Goal: Transaction & Acquisition: Purchase product/service

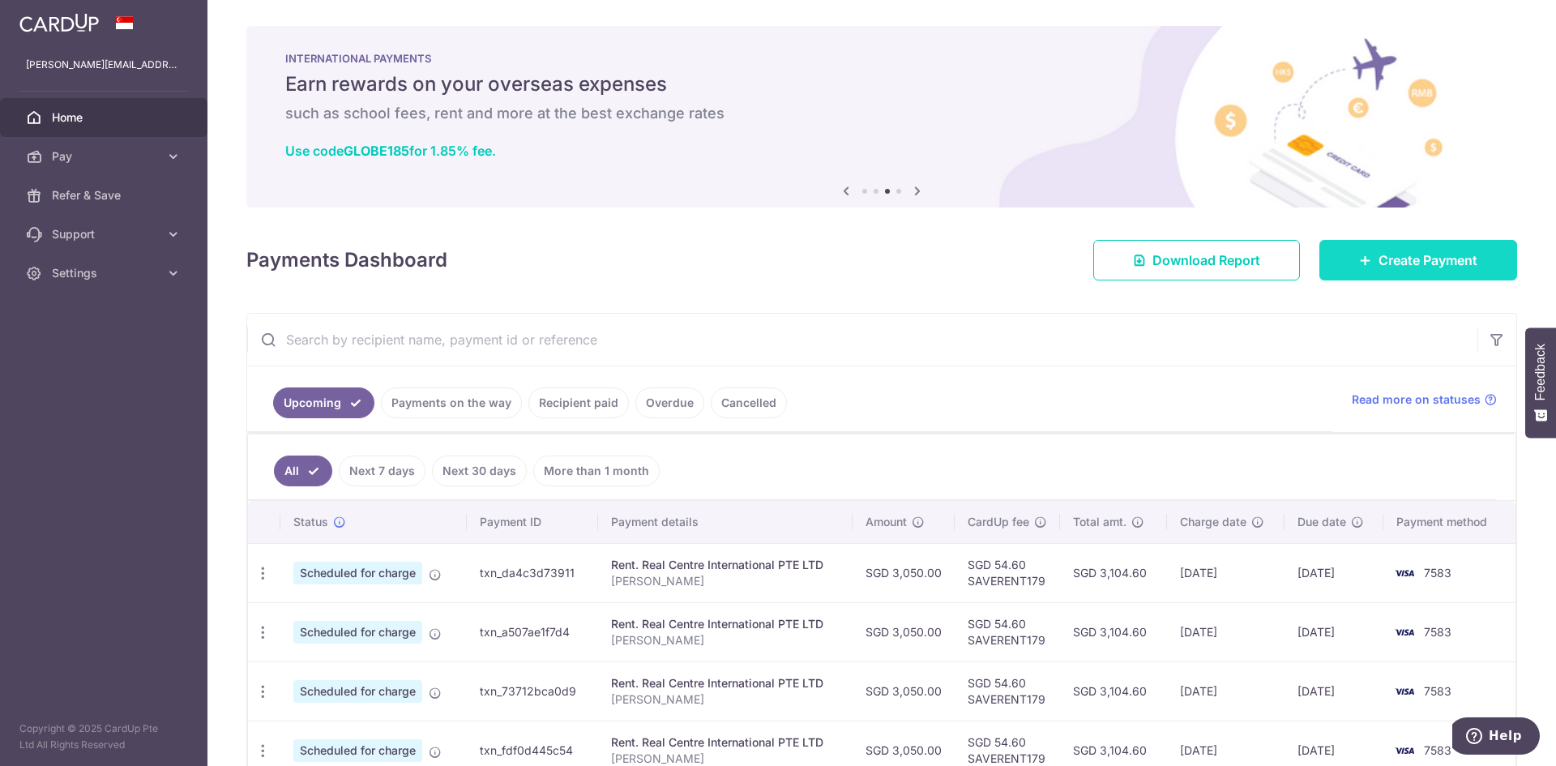
click at [1364, 255] on link "Create Payment" at bounding box center [1419, 260] width 198 height 41
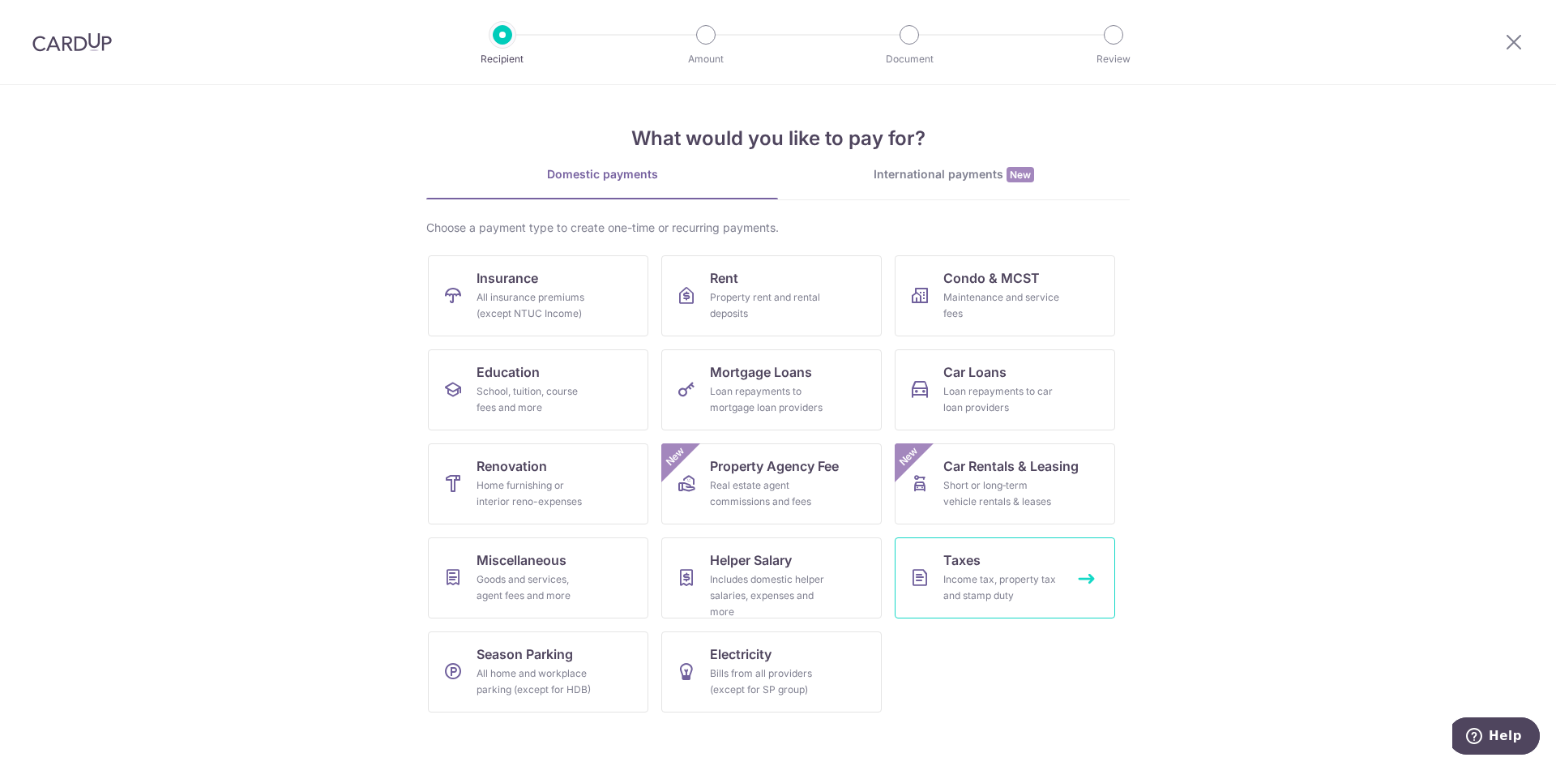
click at [1011, 579] on div "Income tax, property tax and stamp duty" at bounding box center [1002, 587] width 117 height 32
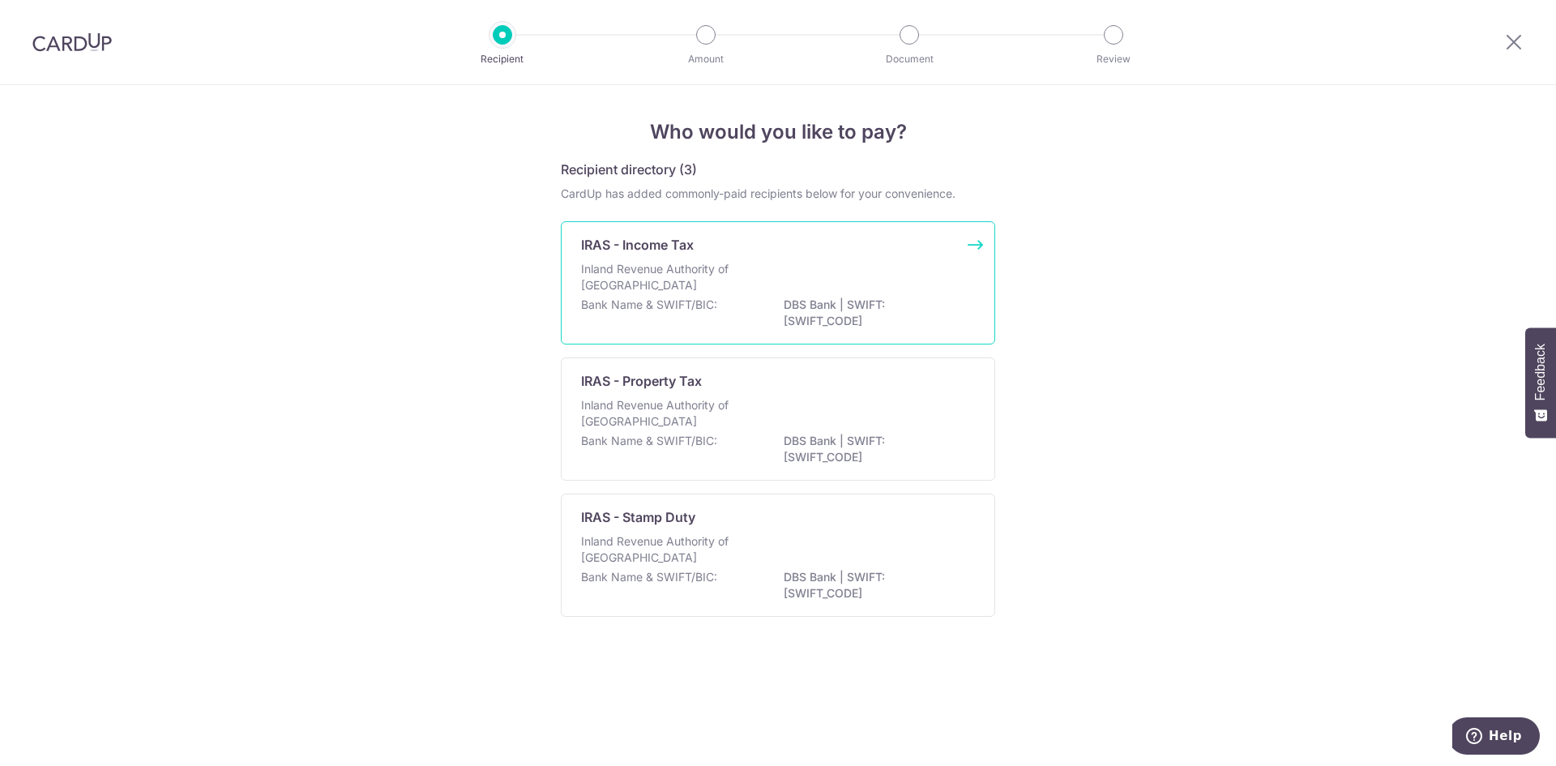
click at [948, 286] on div "Inland Revenue Authority of Singapore" at bounding box center [778, 279] width 394 height 36
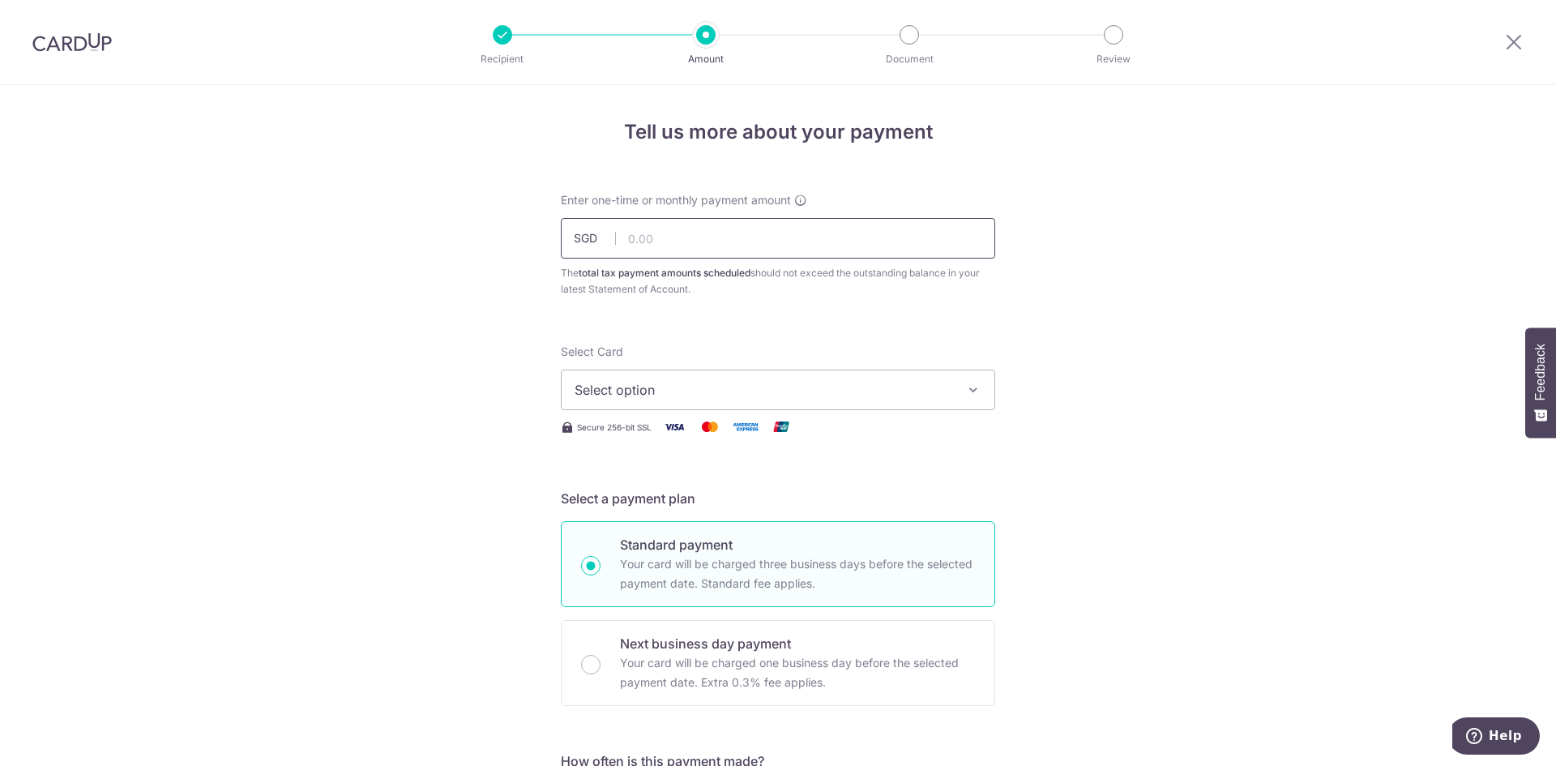
click at [736, 247] on input "text" at bounding box center [778, 238] width 434 height 41
type input "14,178.98"
click at [870, 404] on button "Select option" at bounding box center [778, 390] width 434 height 41
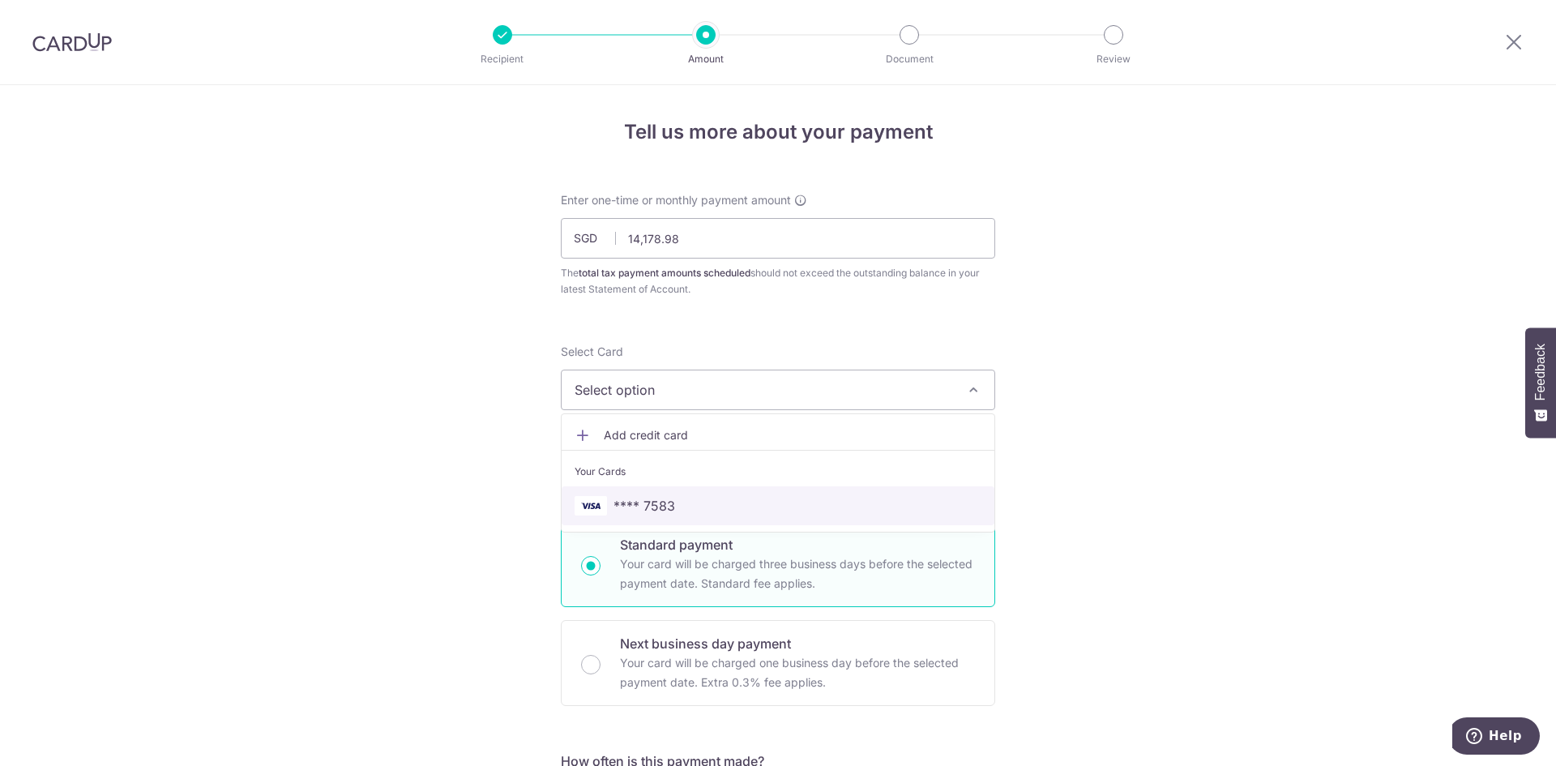
click at [858, 496] on span "**** 7583" at bounding box center [778, 505] width 407 height 19
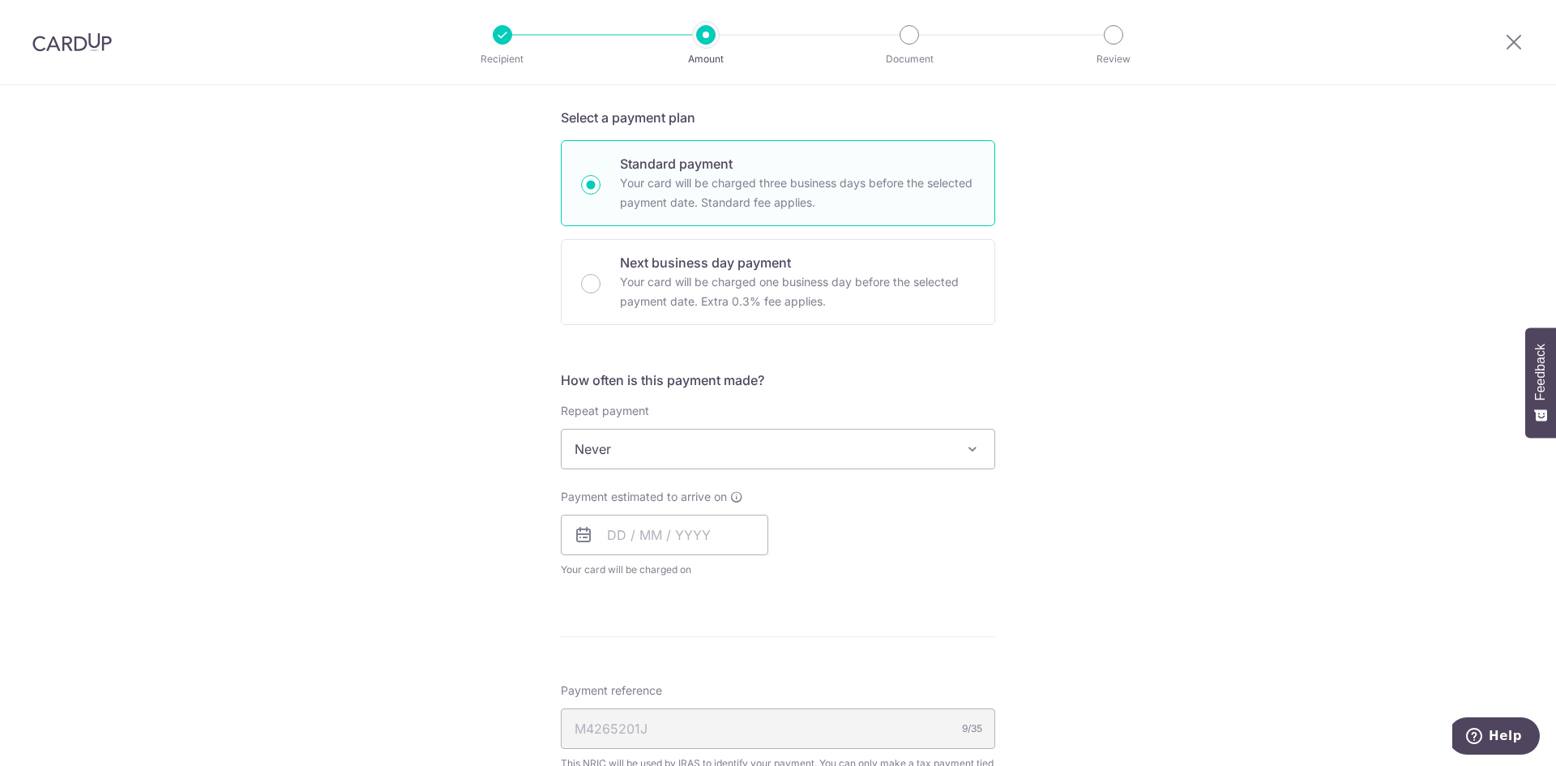
scroll to position [405, 0]
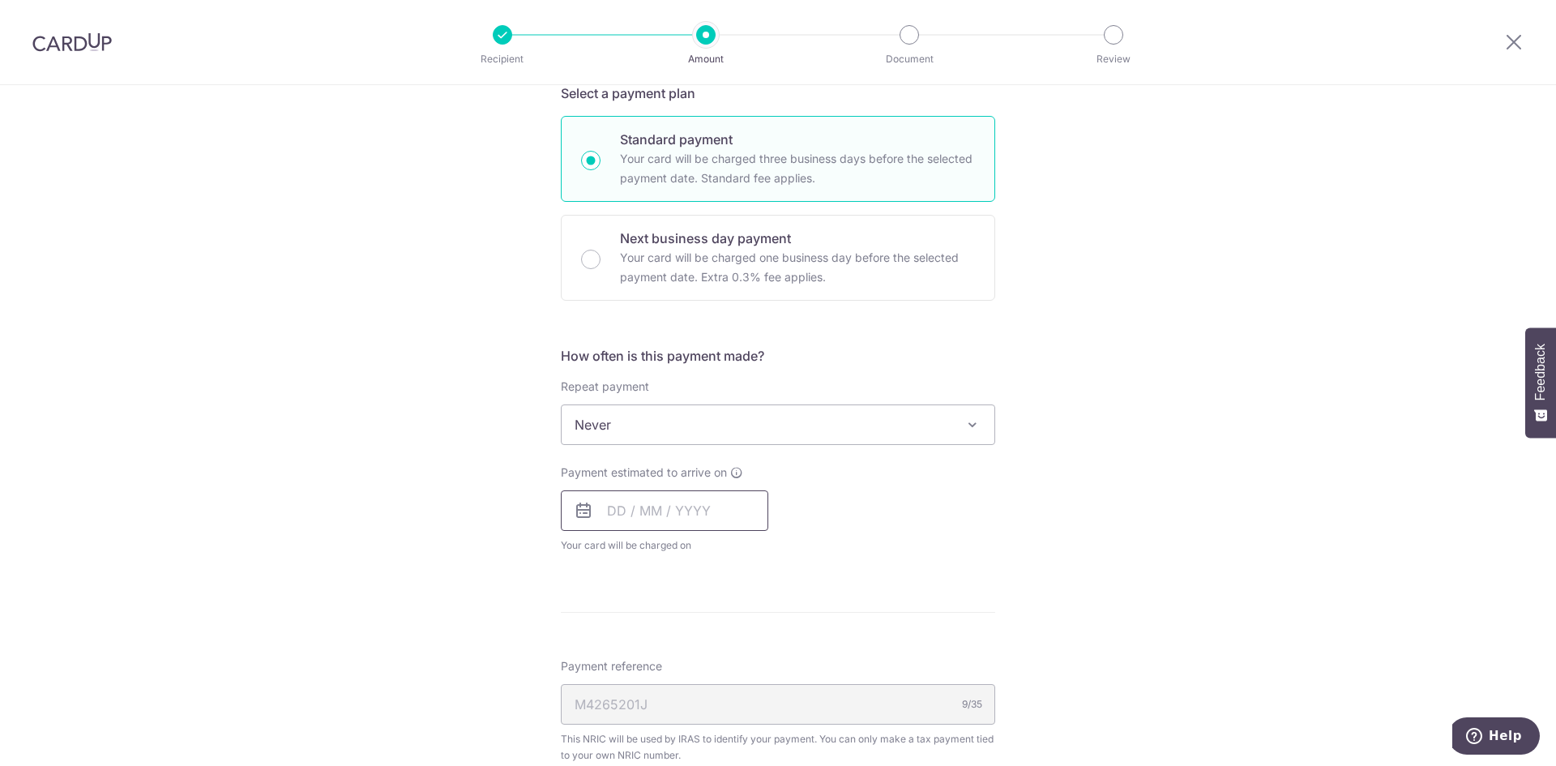
click at [714, 509] on input "text" at bounding box center [665, 510] width 208 height 41
click at [625, 626] on table "Sun Mon Tue Wed Thu Fri Sat 1 2 3 4 5 6 7 8 9 10 11 12 13 14 15 16 17 18 19 20 …" at bounding box center [691, 674] width 227 height 195
click at [626, 664] on link "8" at bounding box center [627, 658] width 26 height 26
type input "[DATE]"
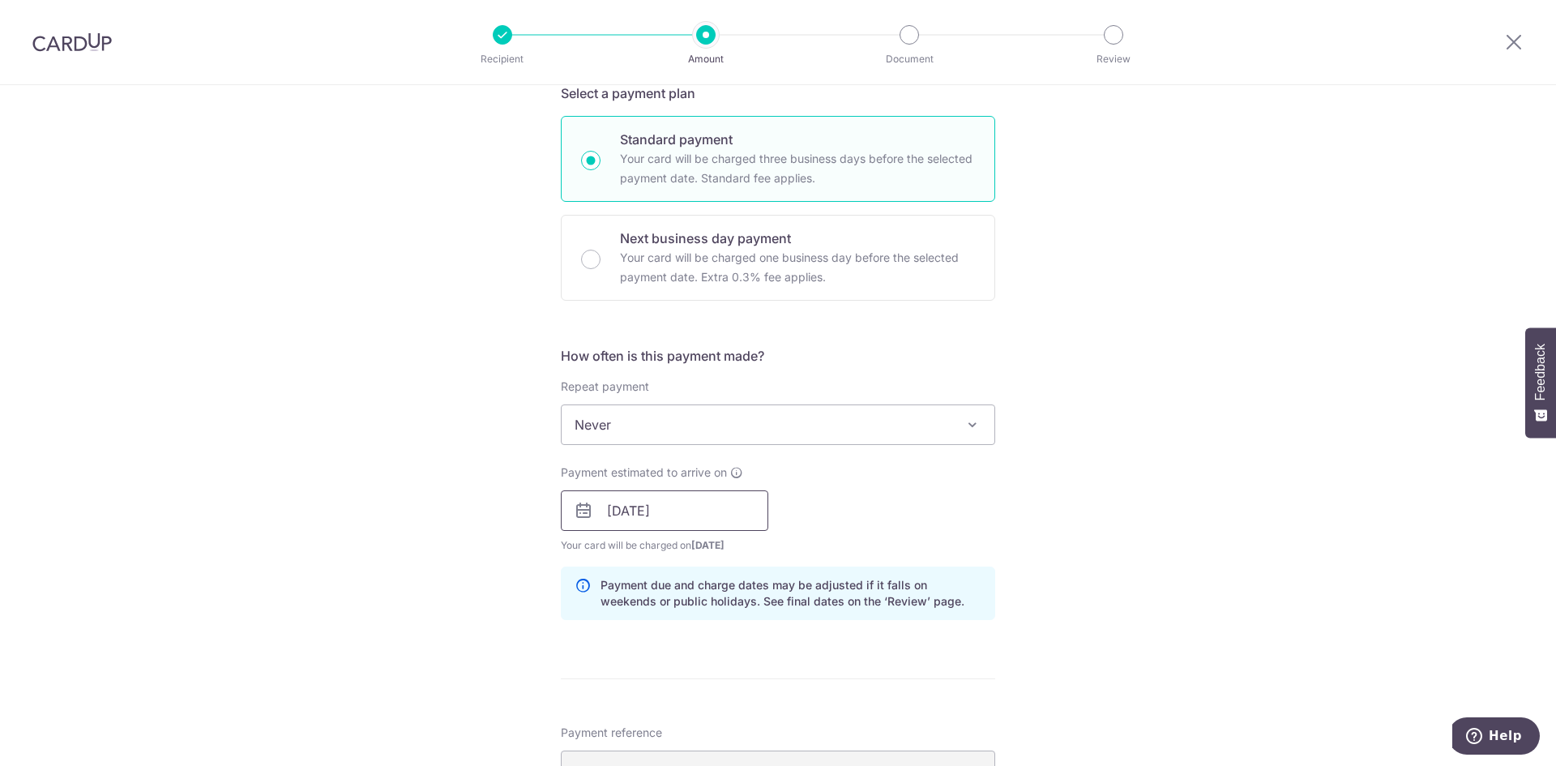
click at [730, 518] on input "[DATE]" at bounding box center [665, 510] width 208 height 41
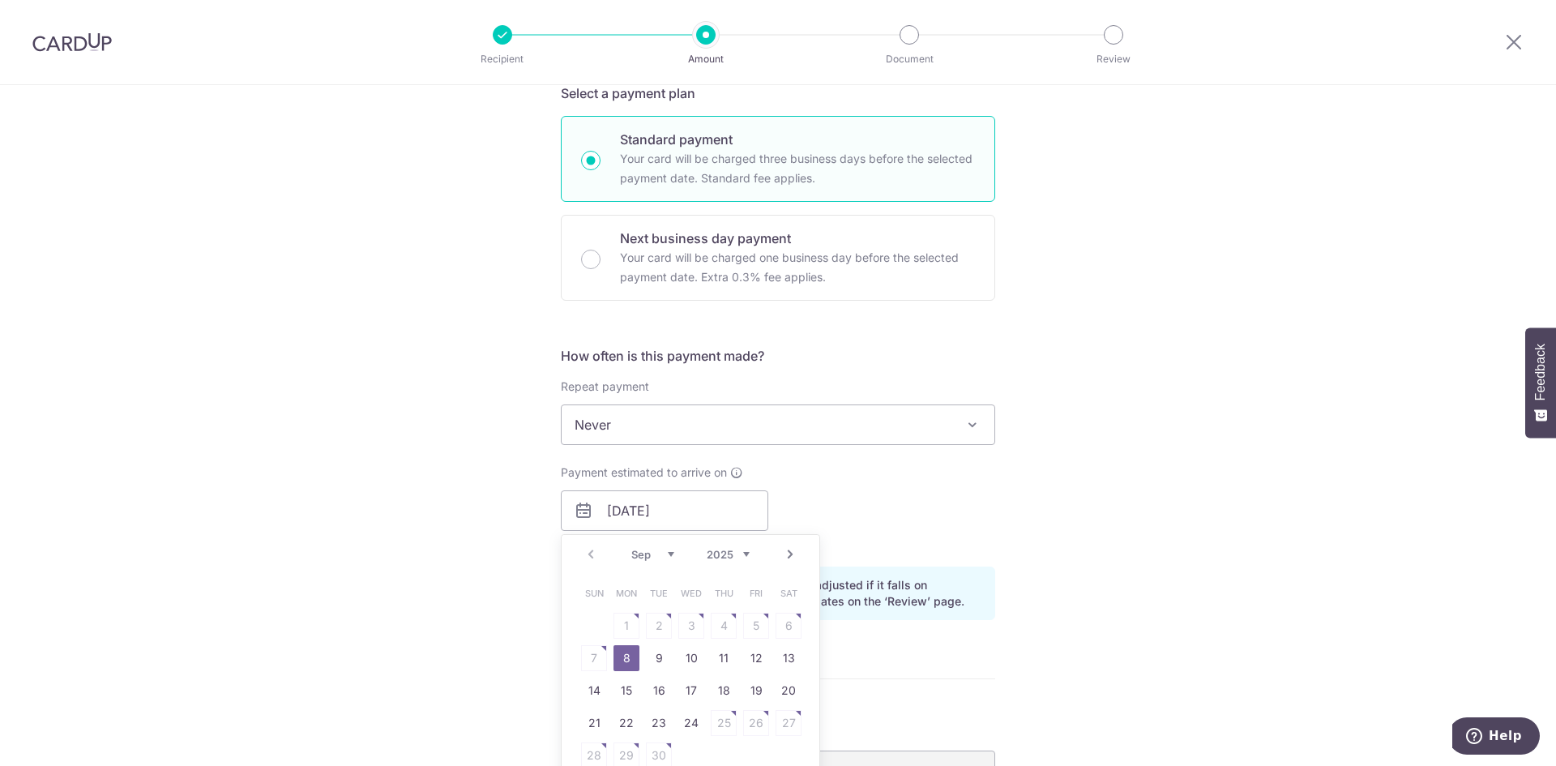
click at [615, 624] on table "Sun Mon Tue Wed Thu Fri Sat 1 2 3 4 5 6 7 8 9 10 11 12 13 14 15 16 17 18 19 20 …" at bounding box center [691, 674] width 227 height 195
click at [661, 624] on table "Sun Mon Tue Wed Thu Fri Sat 1 2 3 4 5 6 7 8 9 10 11 12 13 14 15 16 17 18 19 20 …" at bounding box center [691, 674] width 227 height 195
click at [720, 623] on table "Sun Mon Tue Wed Thu Fri Sat 1 2 3 4 5 6 7 8 9 10 11 12 13 14 15 16 17 18 19 20 …" at bounding box center [691, 674] width 227 height 195
click at [753, 623] on table "Sun Mon Tue Wed Thu Fri Sat 1 2 3 4 5 6 7 8 9 10 11 12 13 14 15 16 17 18 19 20 …" at bounding box center [691, 674] width 227 height 195
click at [787, 623] on table "Sun Mon Tue Wed Thu Fri Sat 1 2 3 4 5 6 7 8 9 10 11 12 13 14 15 16 17 18 19 20 …" at bounding box center [691, 674] width 227 height 195
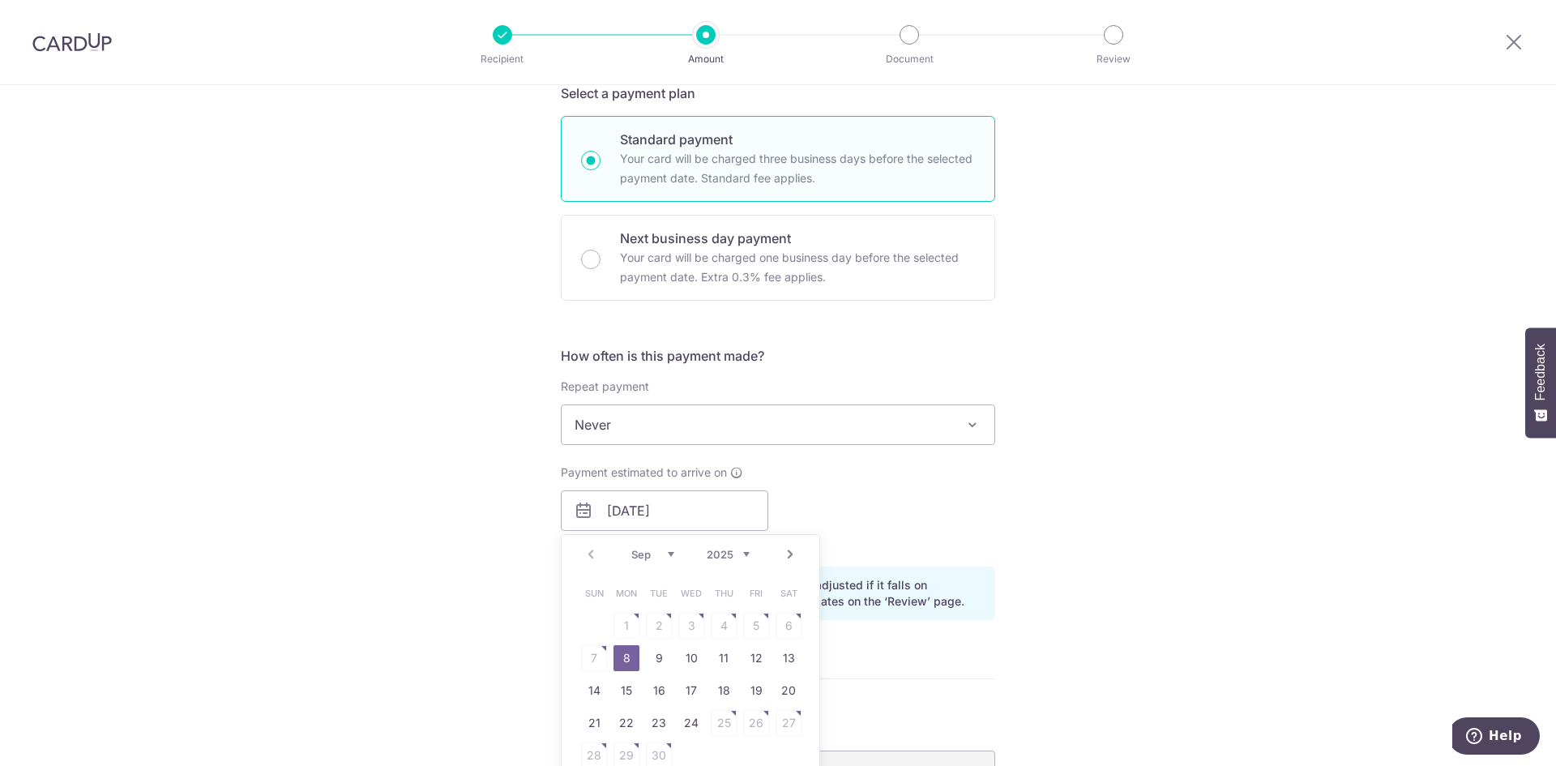
click at [627, 662] on link "8" at bounding box center [627, 658] width 26 height 26
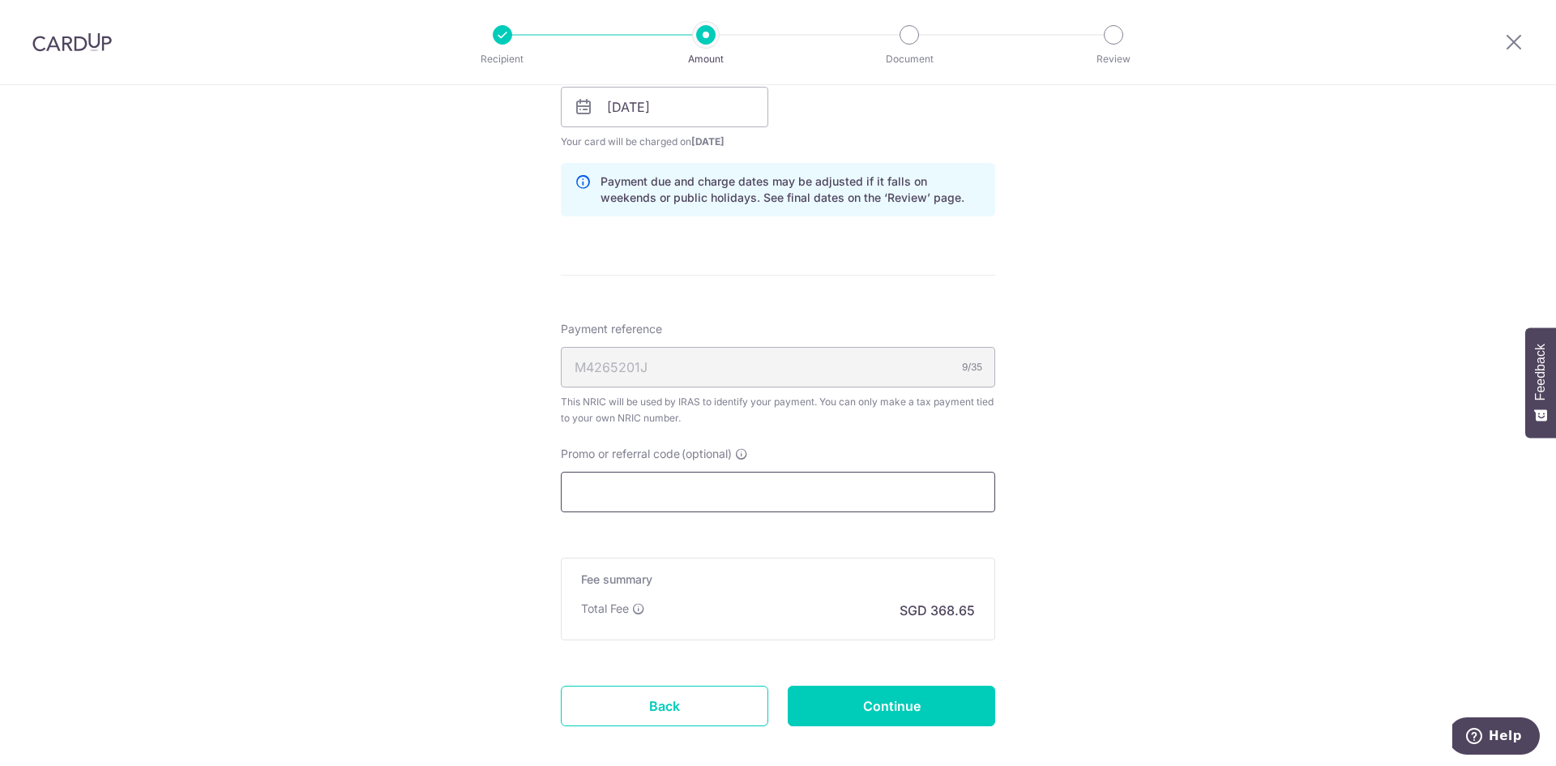
scroll to position [811, 0]
click at [850, 492] on input "Promo or referral code (optional)" at bounding box center [778, 490] width 434 height 41
paste input "VTAX25R"
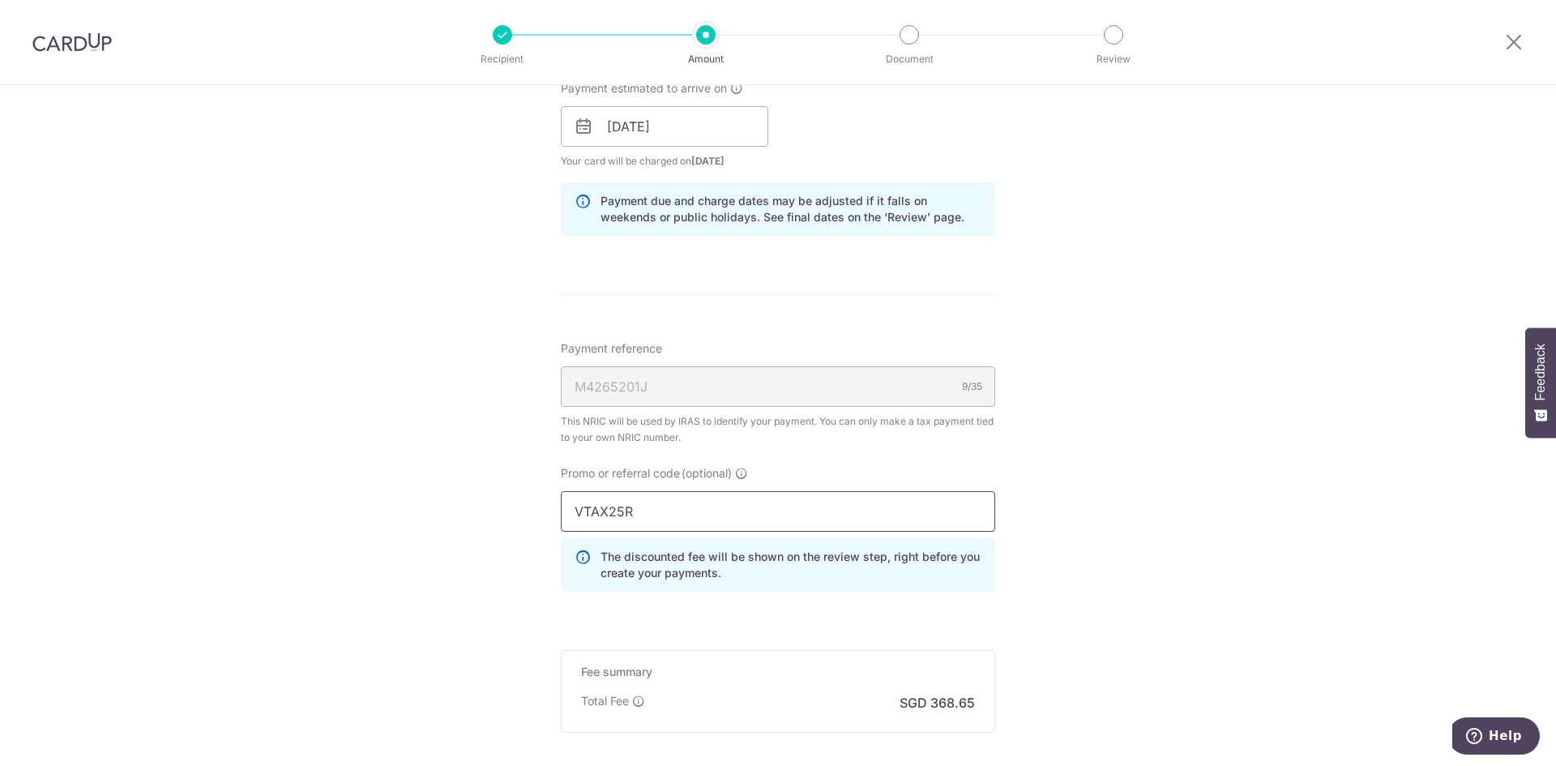
scroll to position [892, 0]
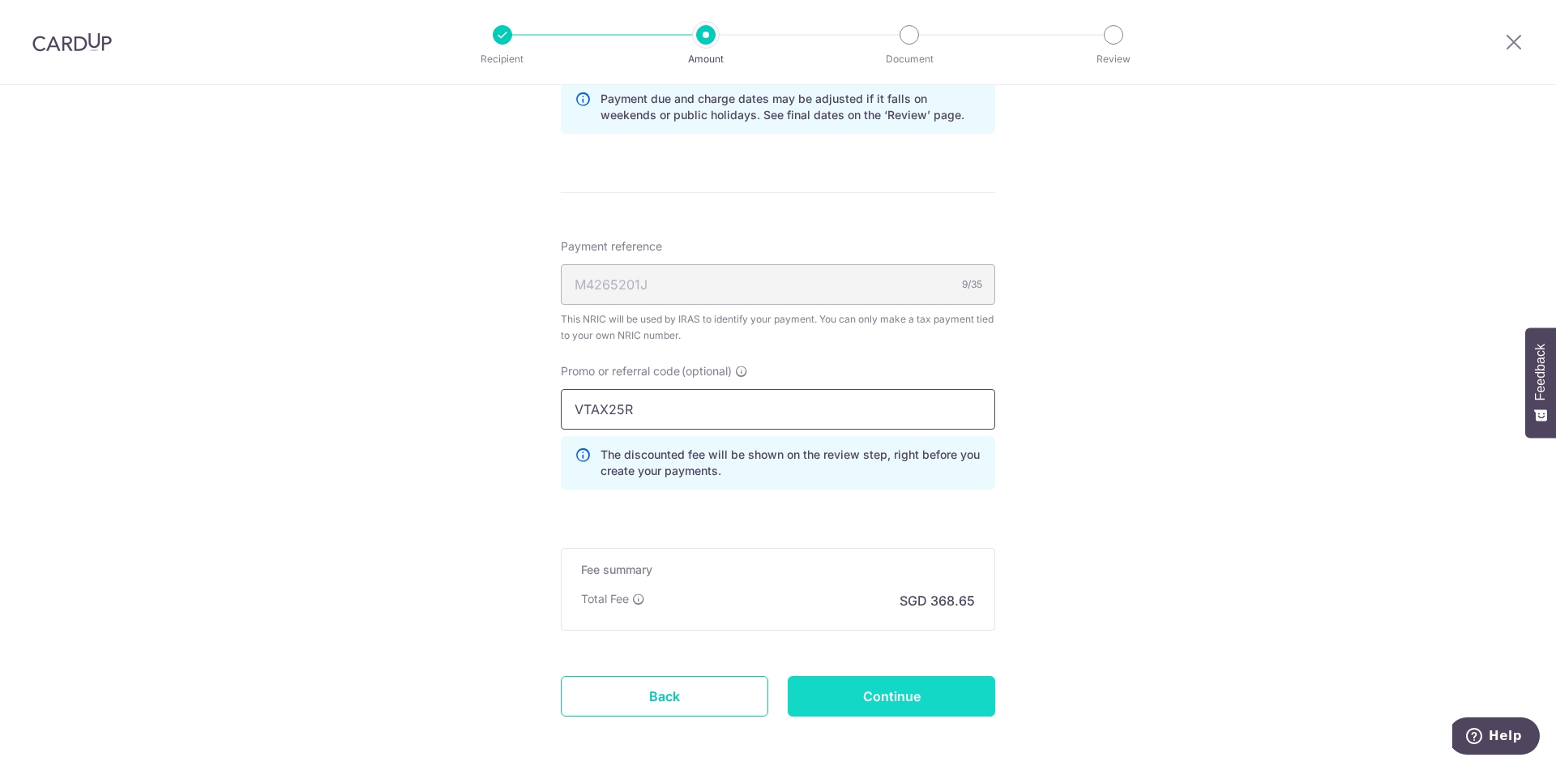
type input "VTAX25R"
click at [955, 695] on input "Continue" at bounding box center [892, 696] width 208 height 41
type input "Create Schedule"
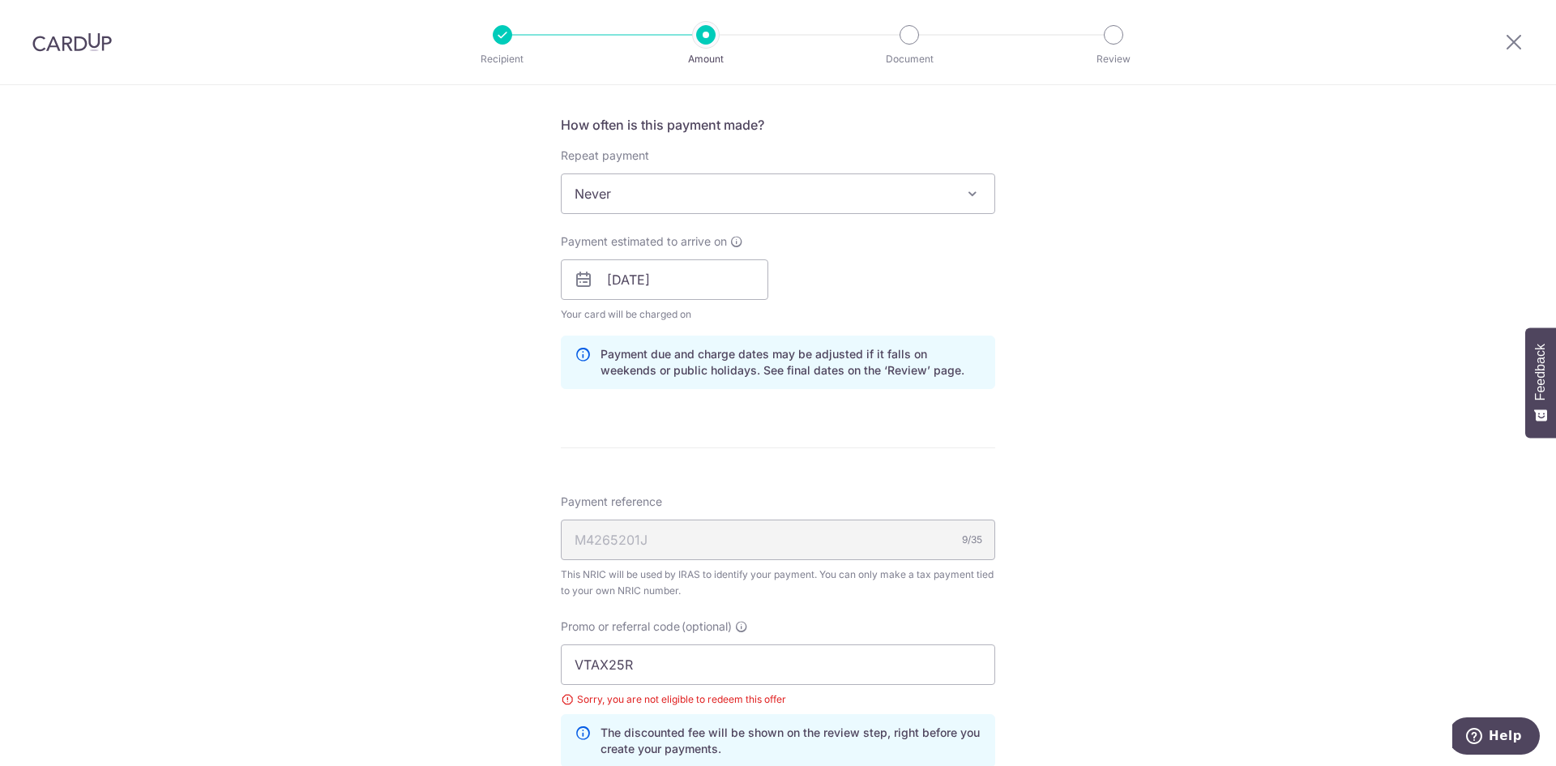
scroll to position [500, 0]
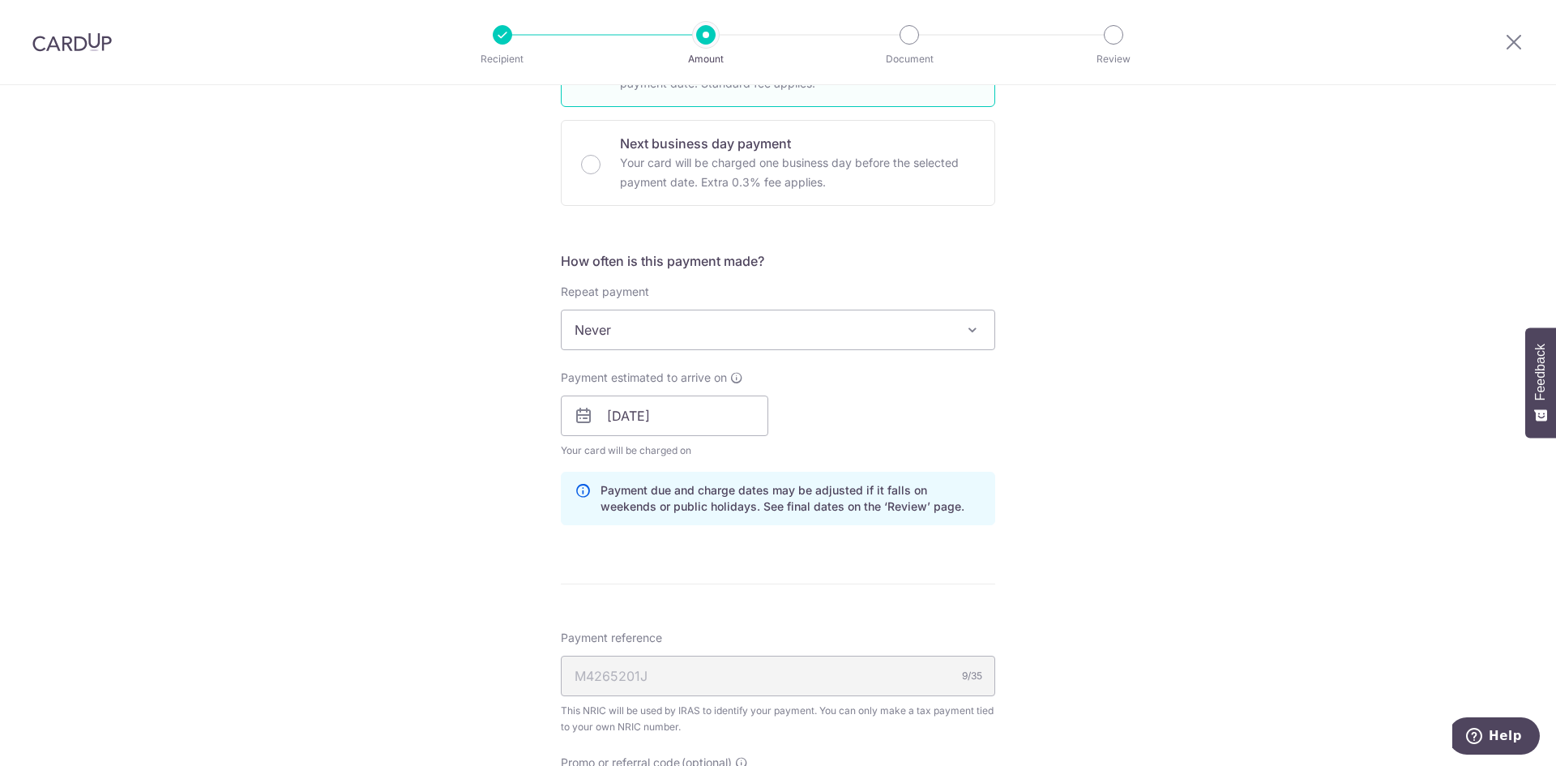
click at [958, 337] on span "Never" at bounding box center [778, 329] width 433 height 39
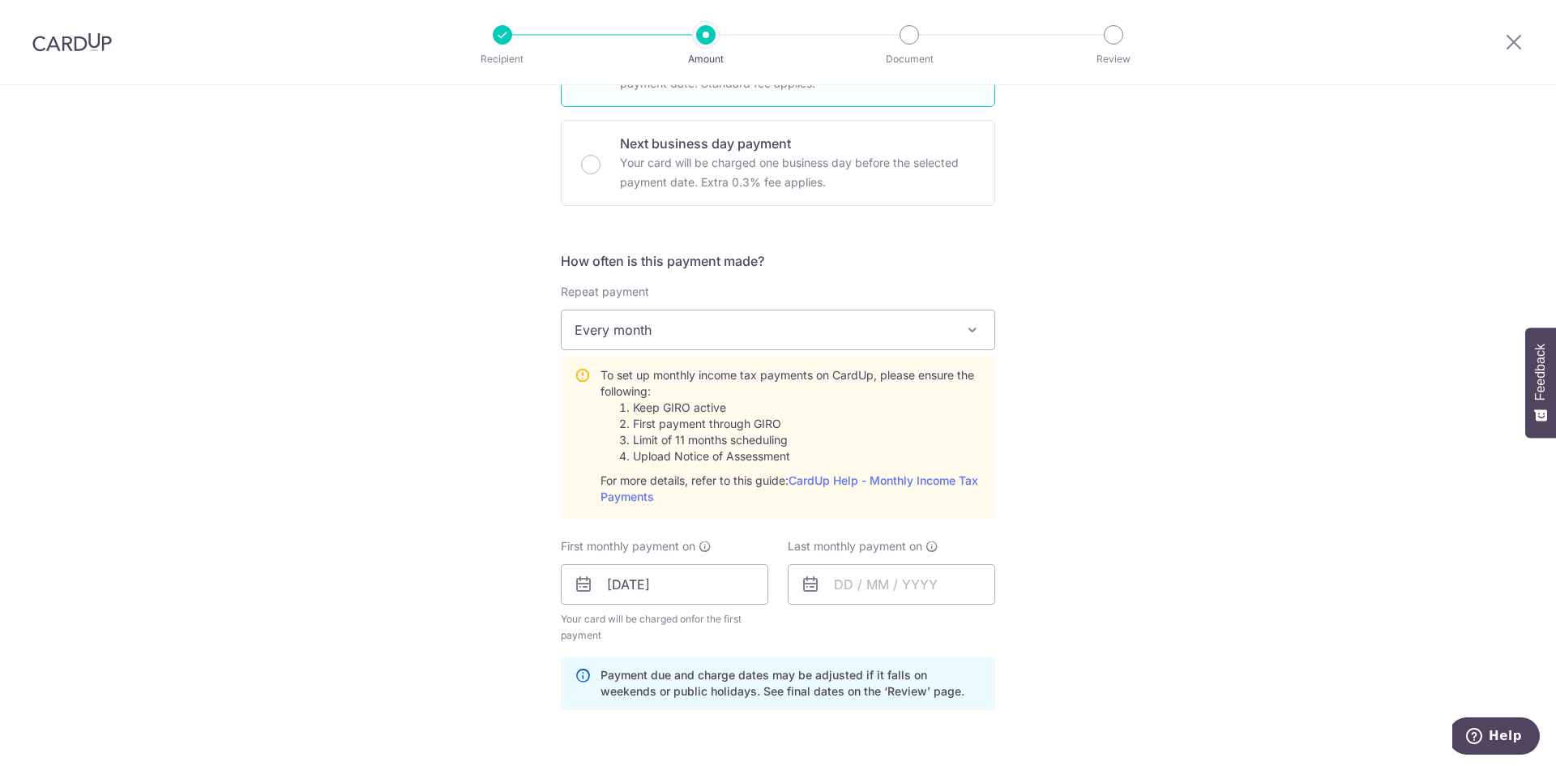
click at [935, 335] on span "Every month" at bounding box center [778, 329] width 433 height 39
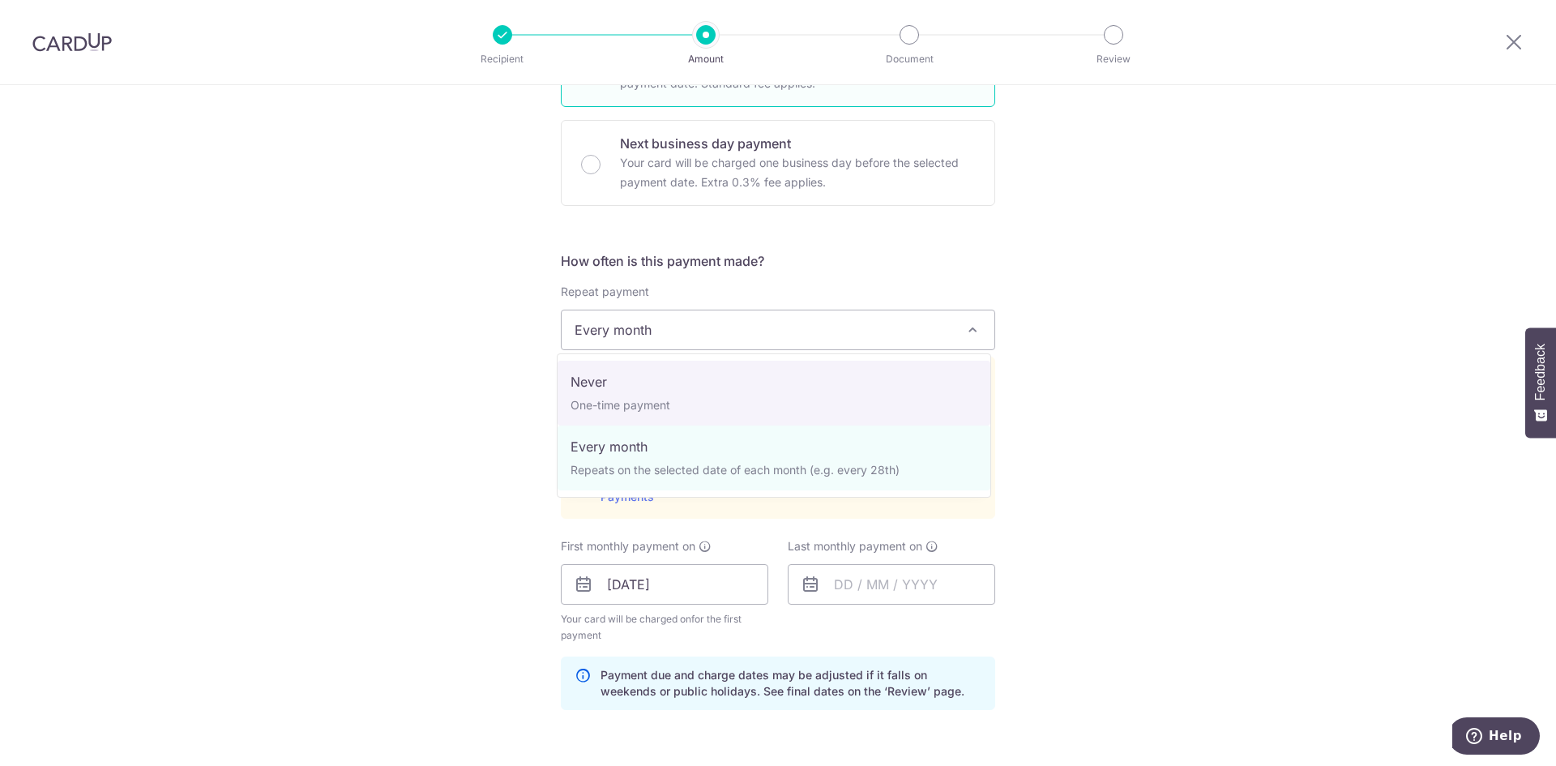
drag, startPoint x: 891, startPoint y: 391, endPoint x: 897, endPoint y: 397, distance: 9.2
select select "1"
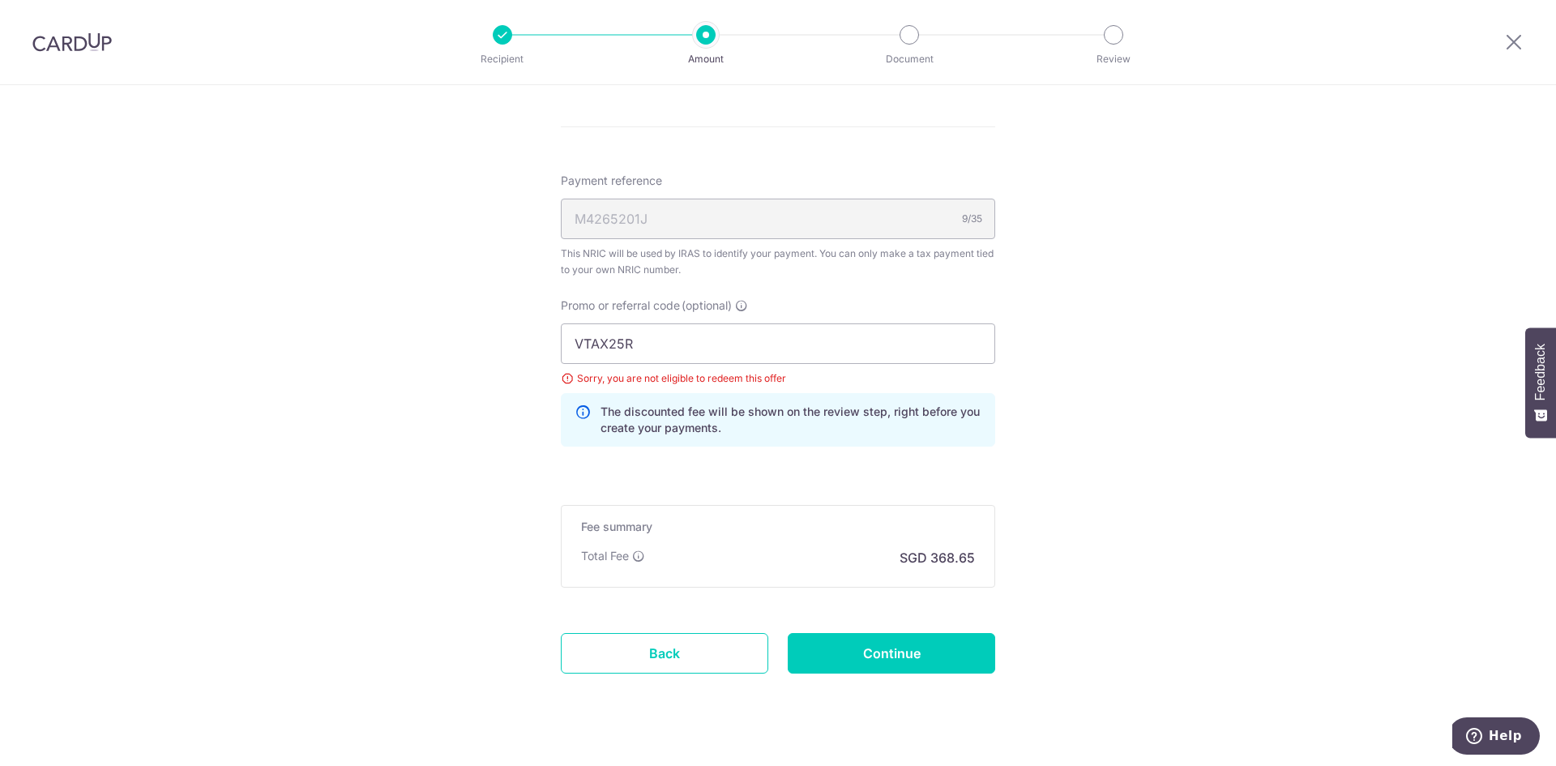
scroll to position [987, 0]
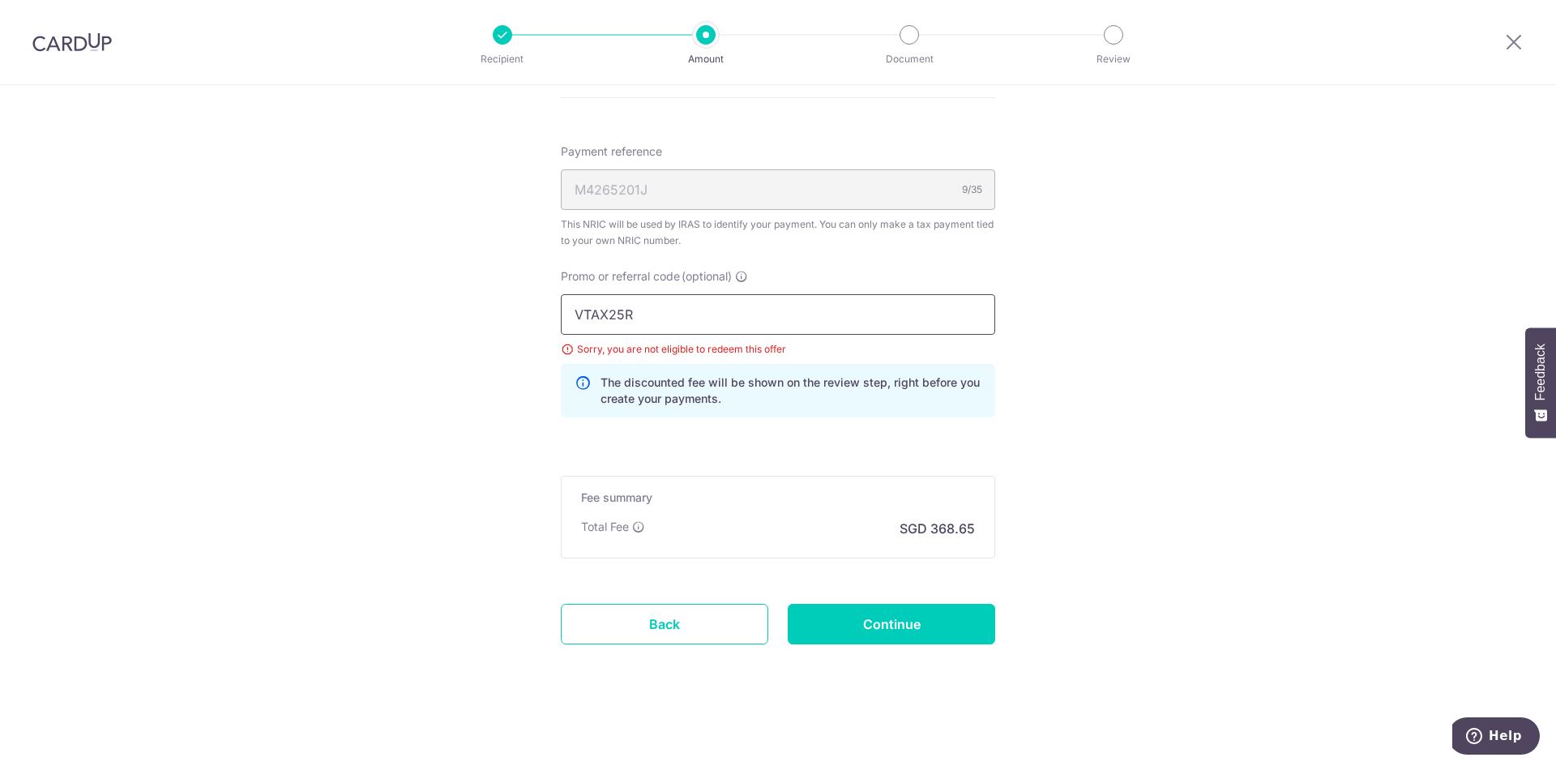
drag, startPoint x: 649, startPoint y: 311, endPoint x: 477, endPoint y: 311, distance: 171.8
paste input "OFF225"
type input "OFF225"
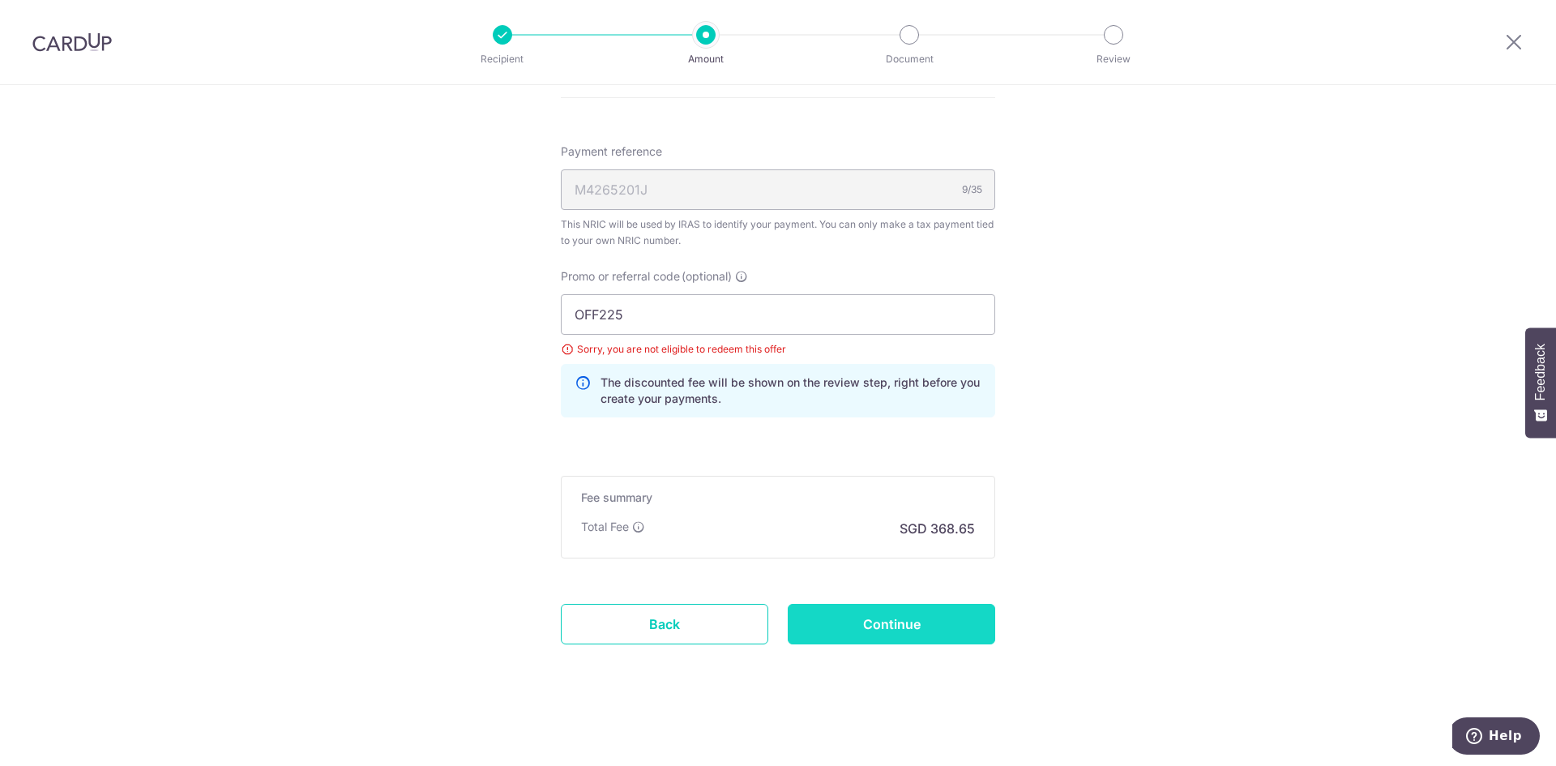
click at [880, 626] on input "Continue" at bounding box center [892, 624] width 208 height 41
type input "Update Schedule"
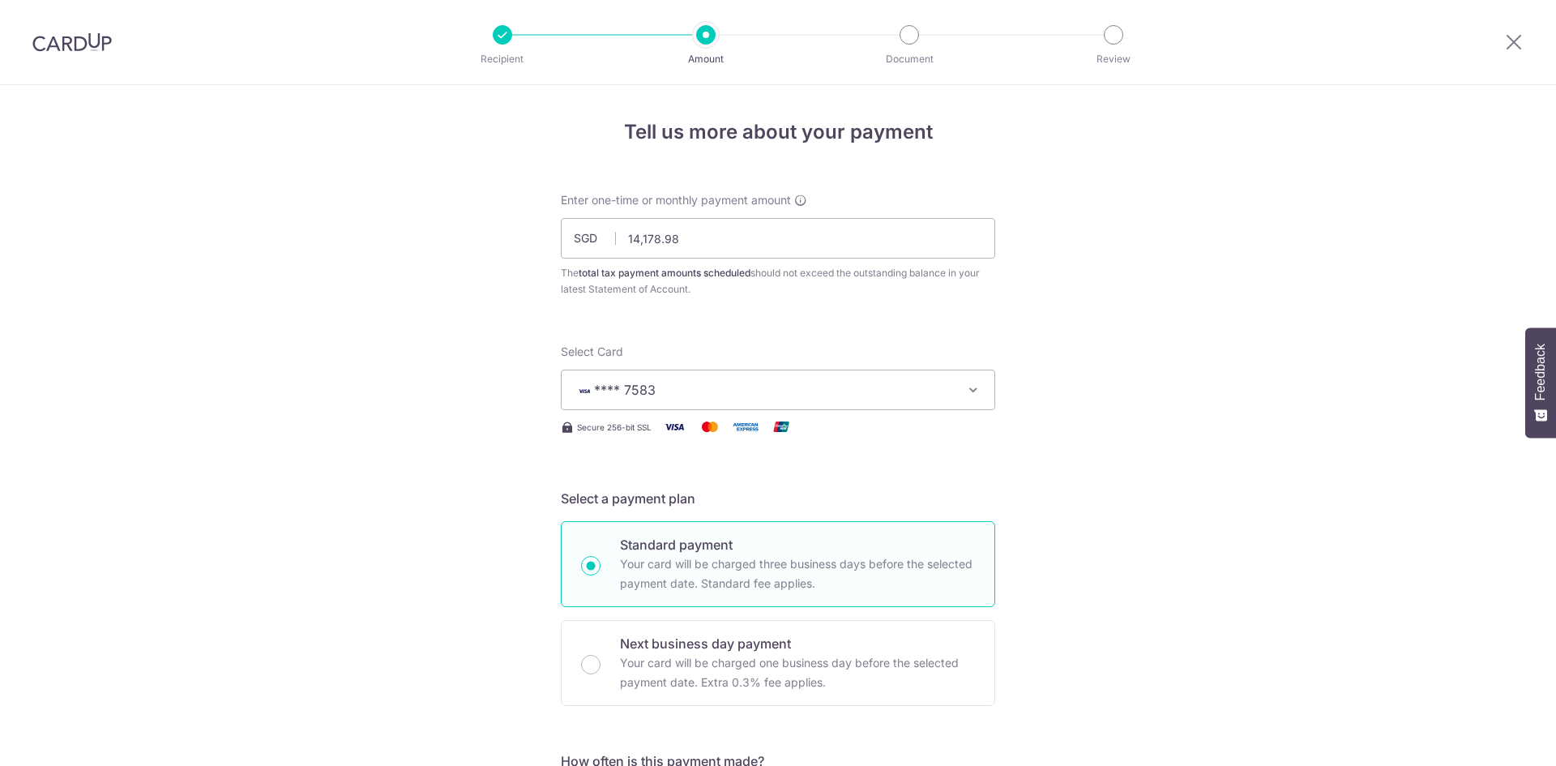
scroll to position [987, 0]
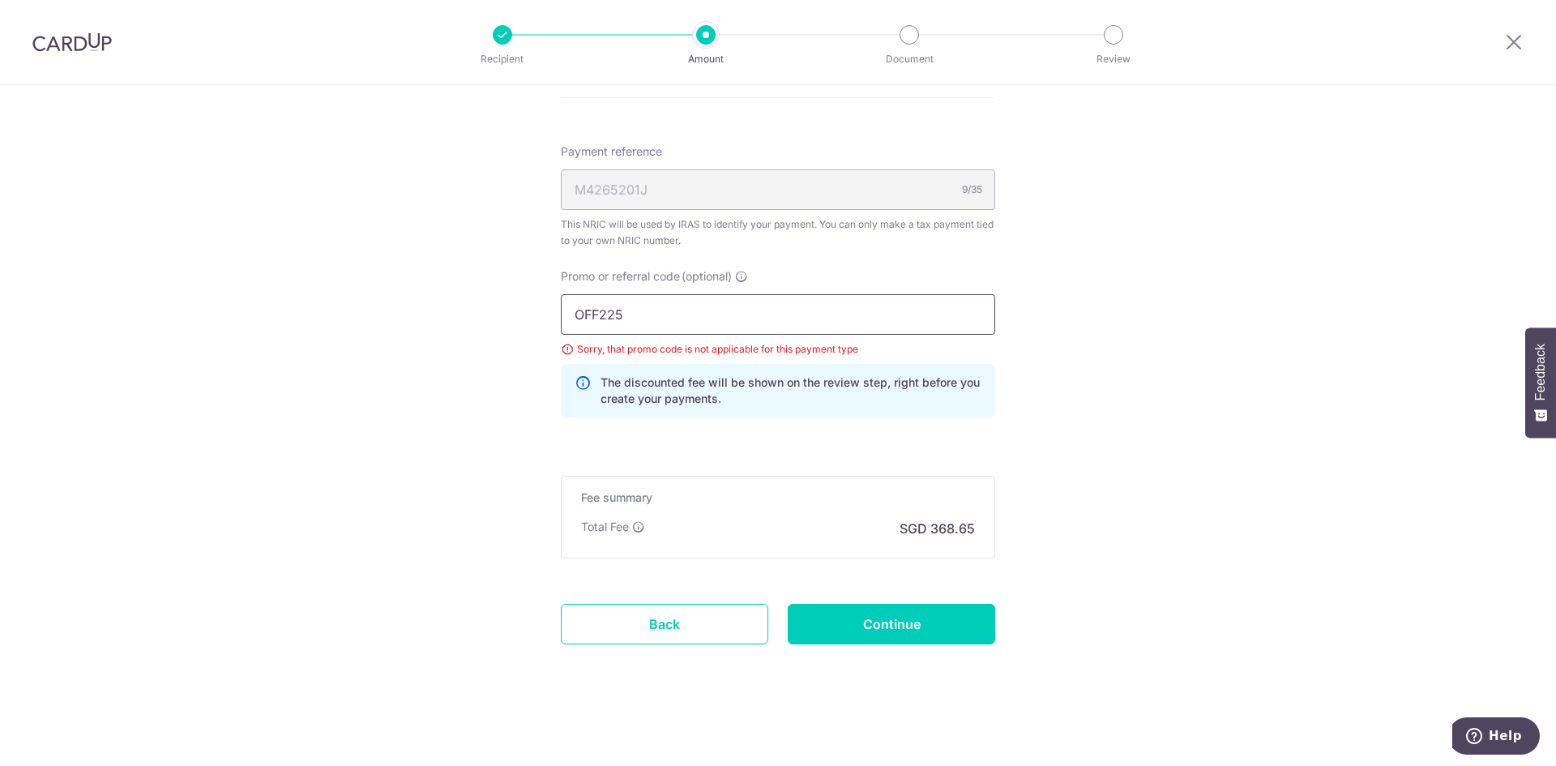
drag, startPoint x: 652, startPoint y: 312, endPoint x: 497, endPoint y: 312, distance: 154.8
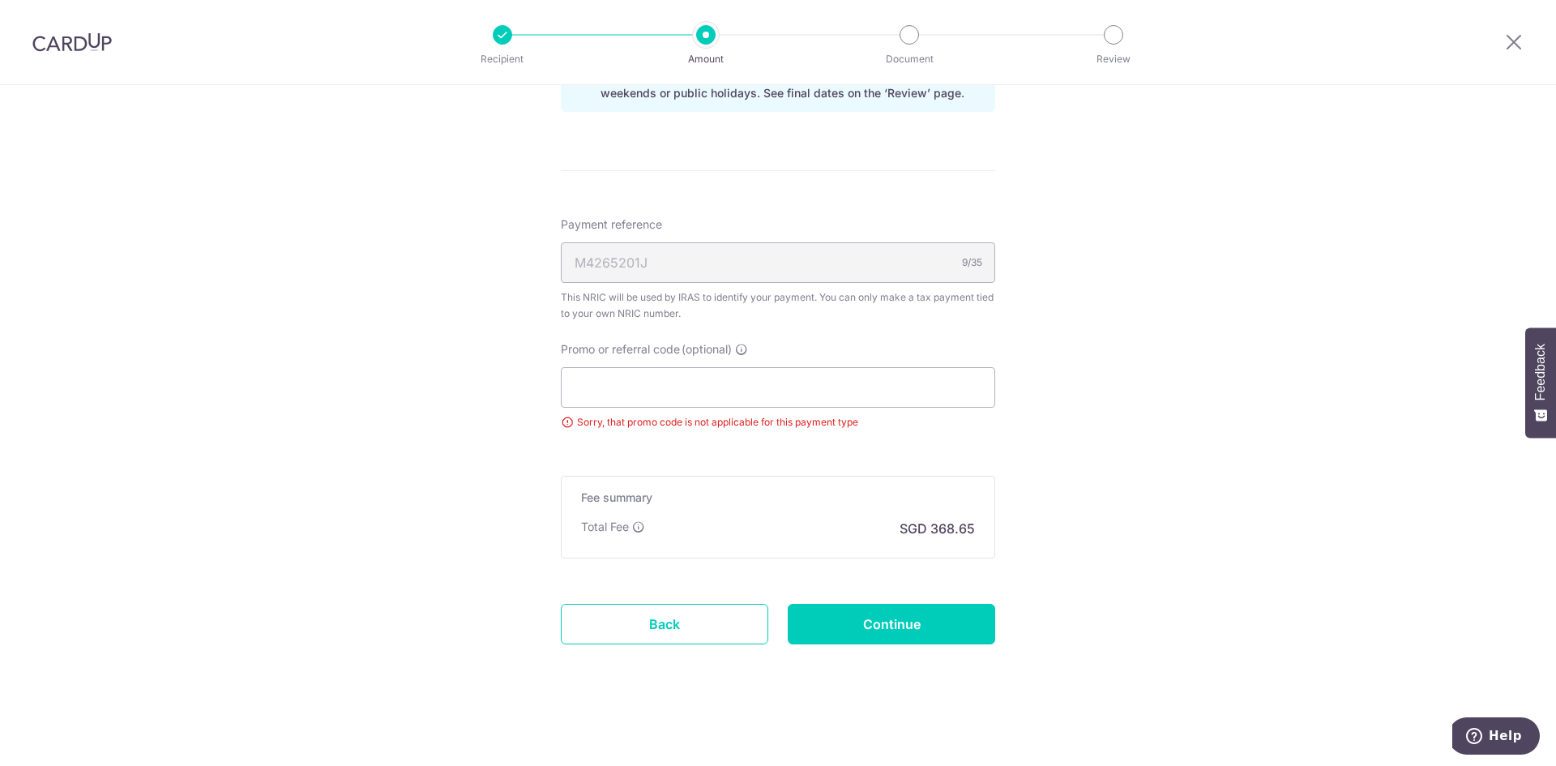
click at [870, 614] on input "Continue" at bounding box center [892, 624] width 208 height 41
type input "Update Schedule"
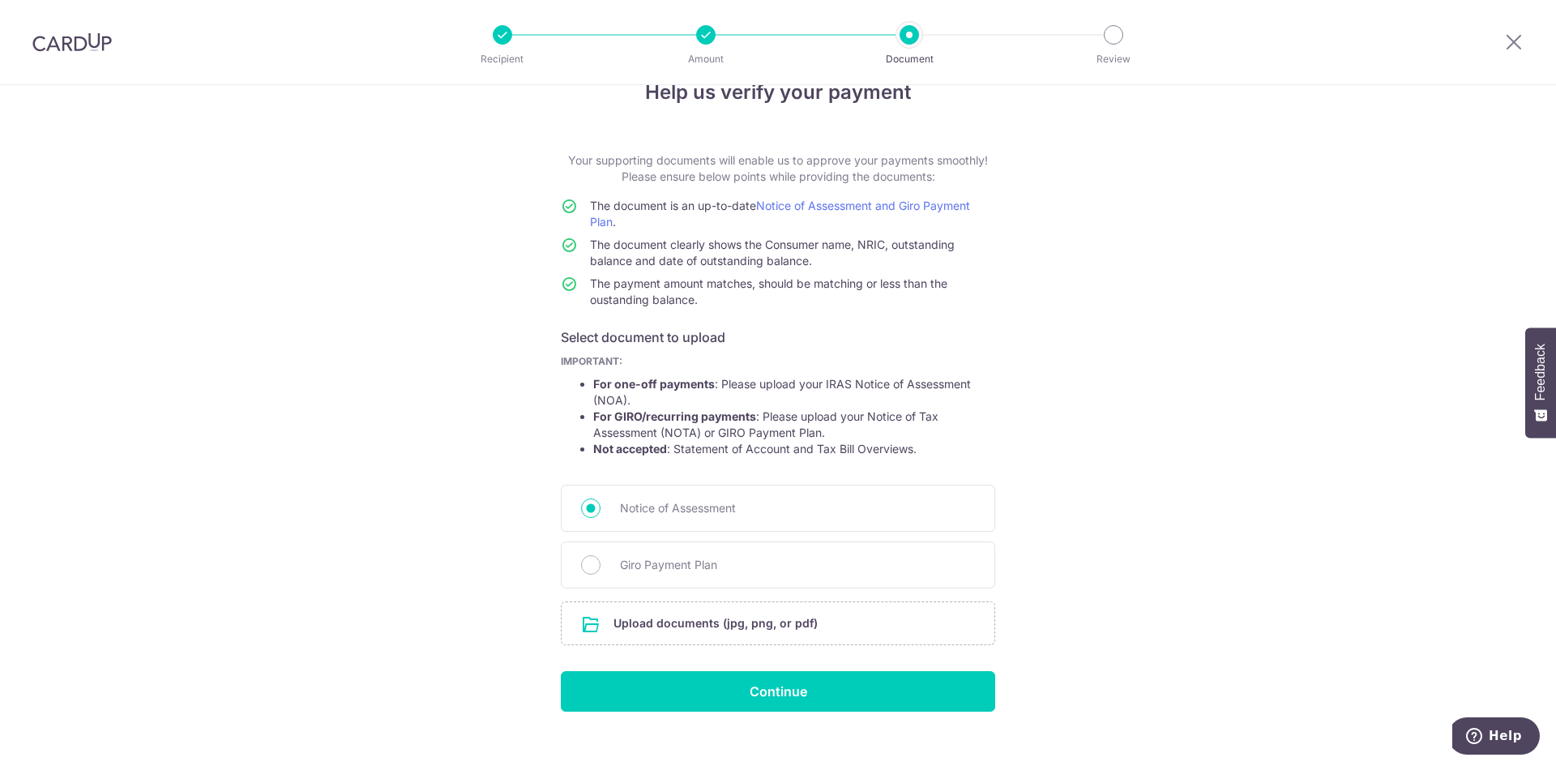
scroll to position [62, 0]
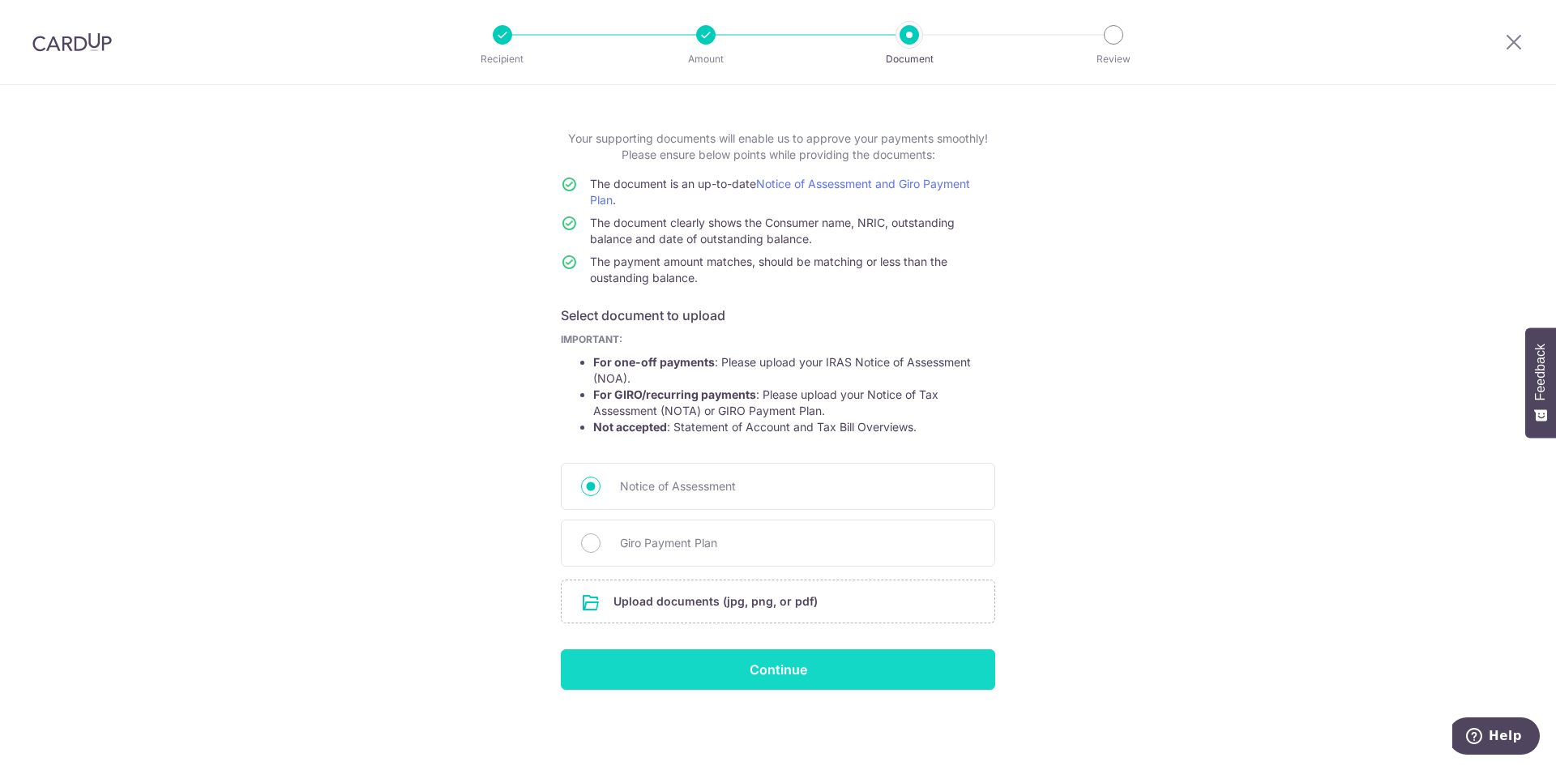
click at [807, 669] on input "Continue" at bounding box center [778, 669] width 434 height 41
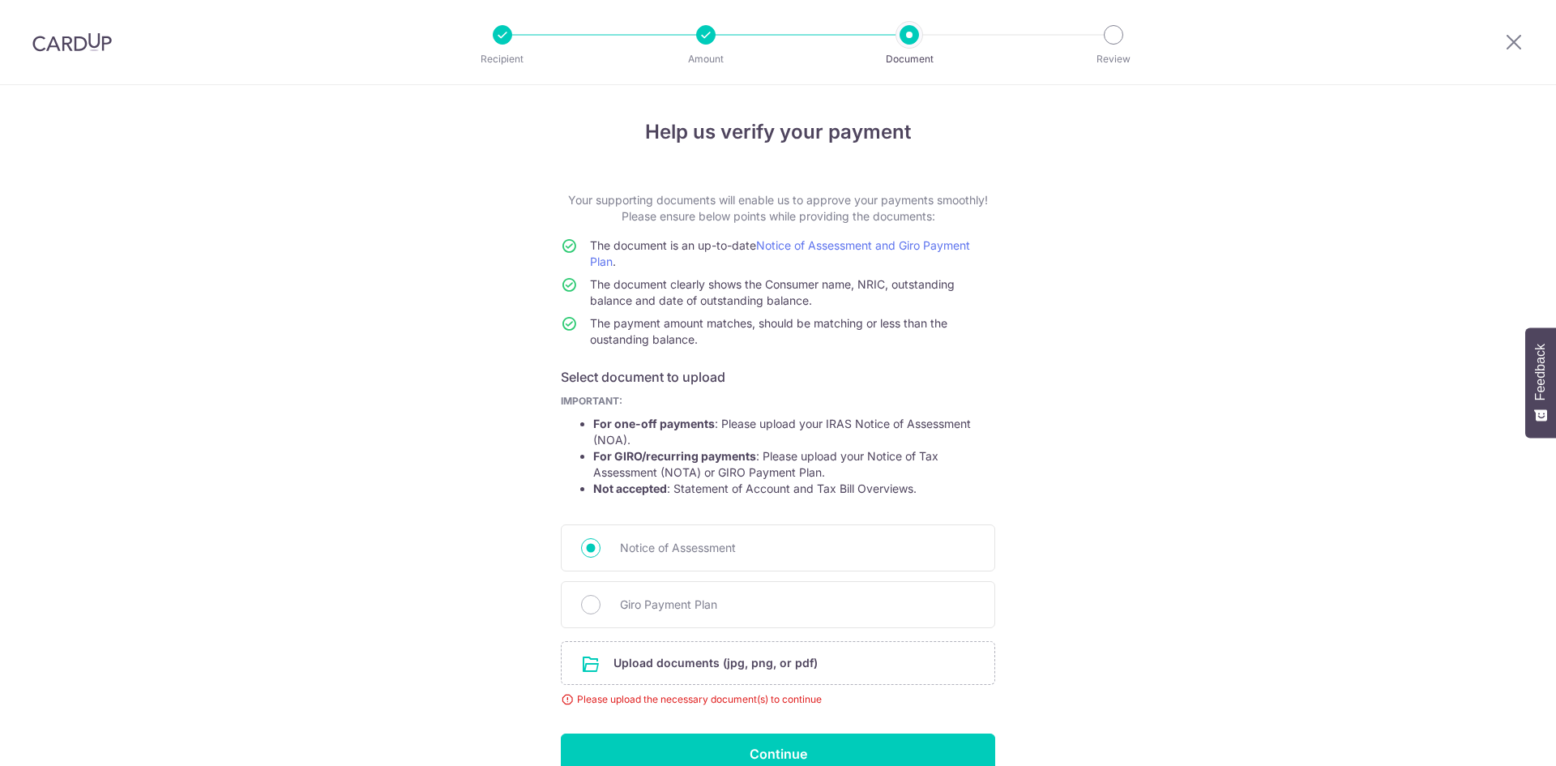
scroll to position [84, 0]
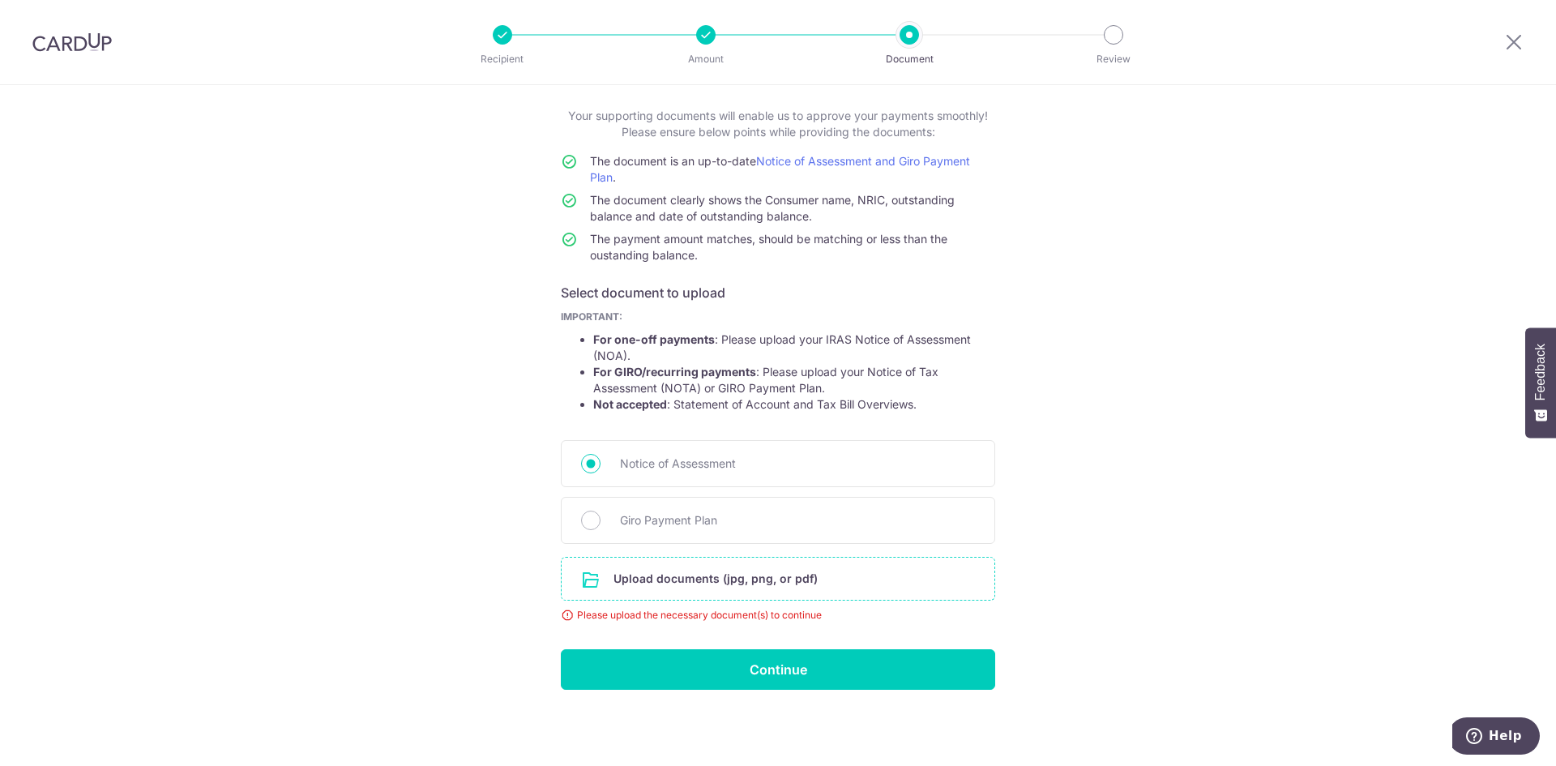
click at [701, 573] on input "file" at bounding box center [778, 579] width 433 height 42
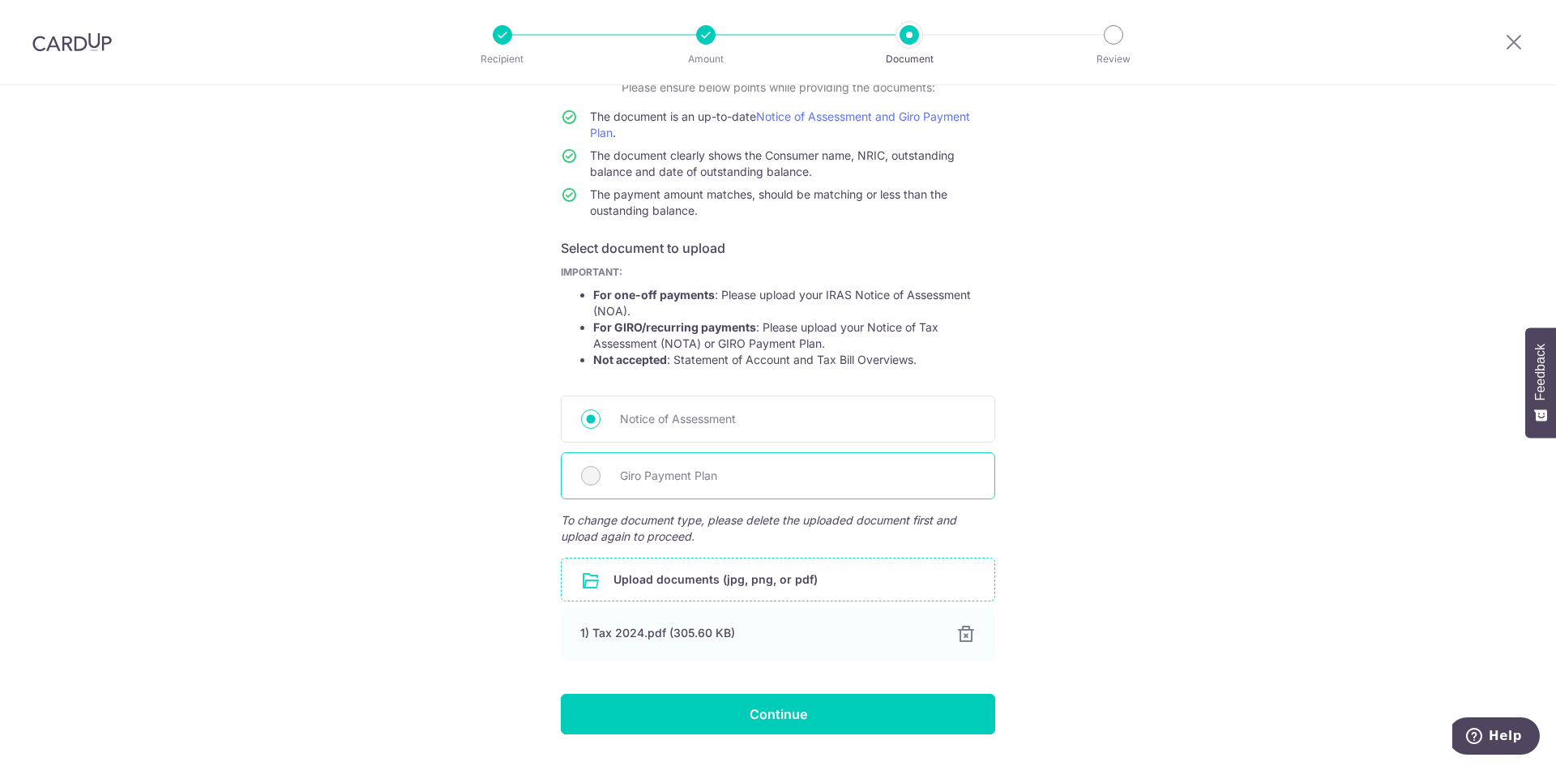
scroll to position [173, 0]
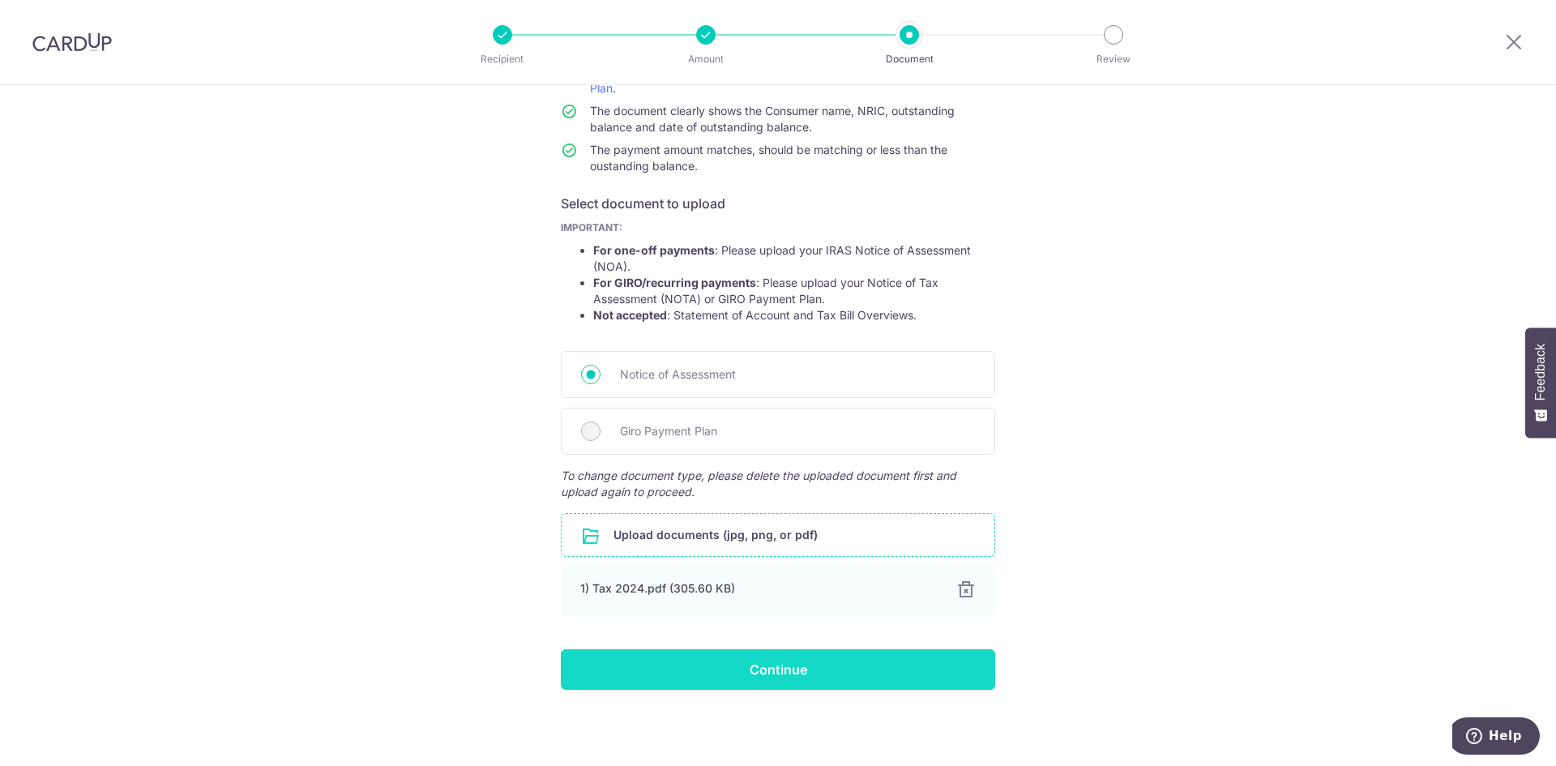
click at [825, 668] on input "Continue" at bounding box center [778, 669] width 434 height 41
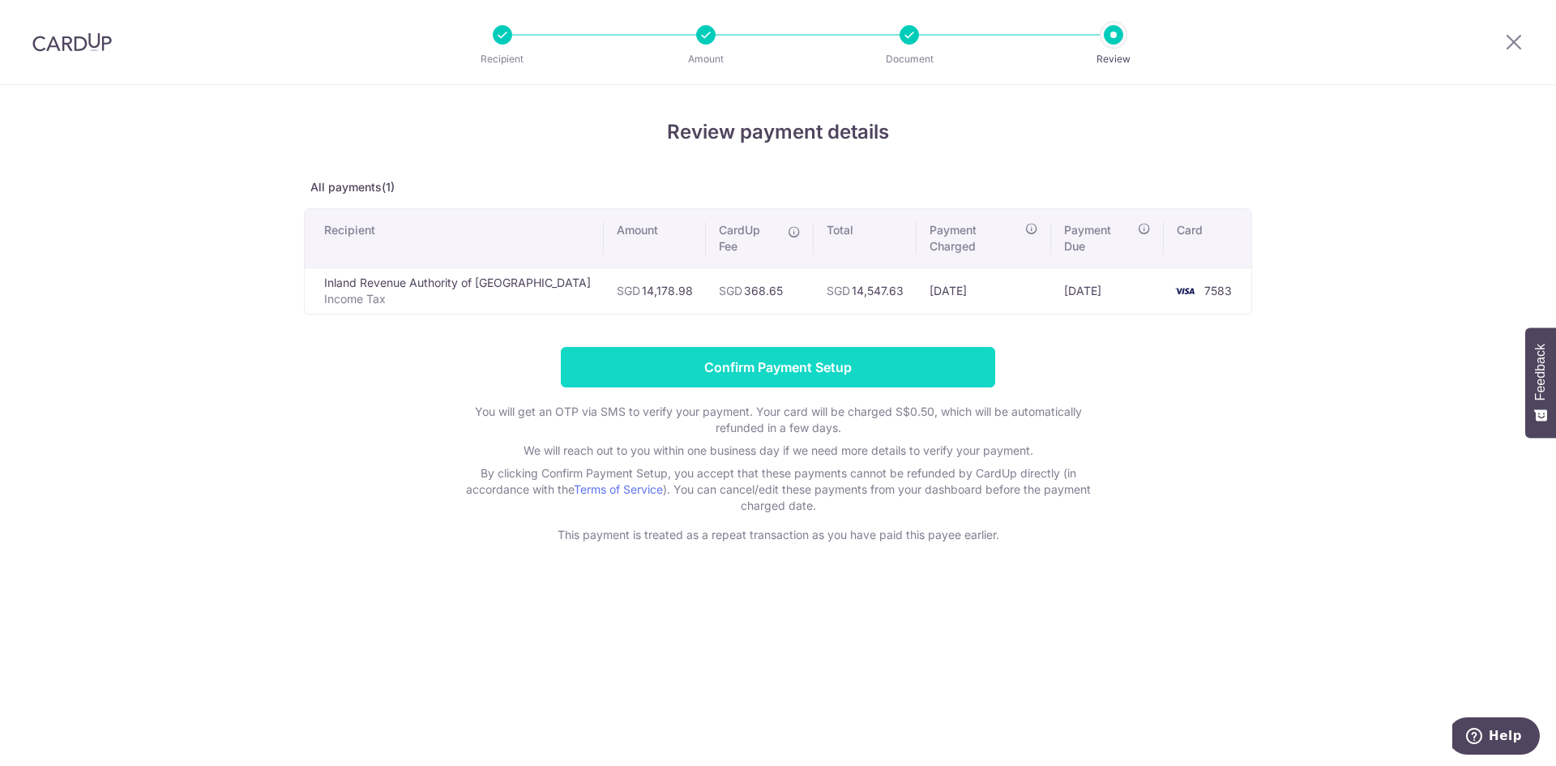
click at [845, 362] on input "Confirm Payment Setup" at bounding box center [778, 367] width 434 height 41
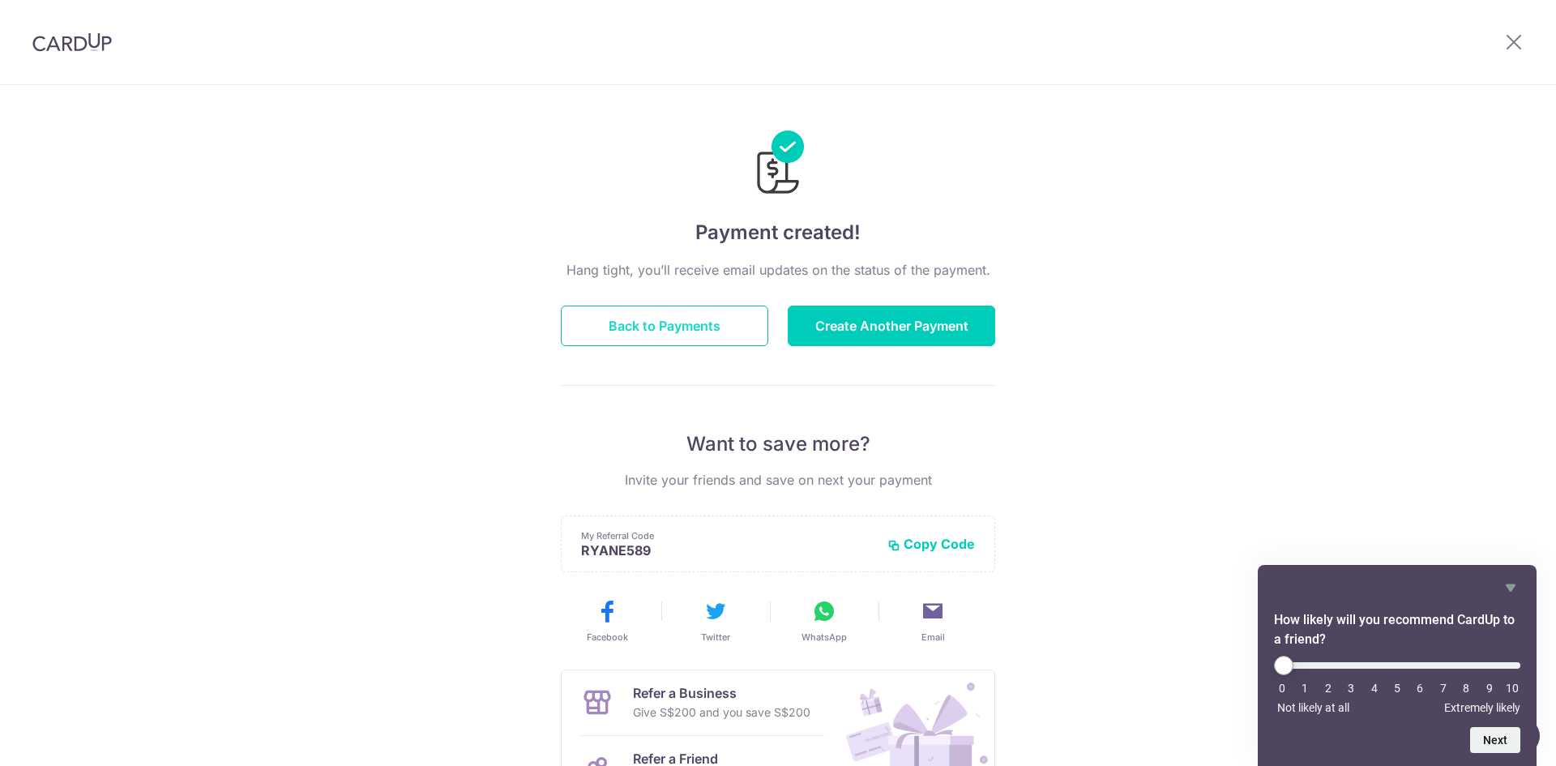
click at [623, 329] on button "Back to Payments" at bounding box center [665, 326] width 208 height 41
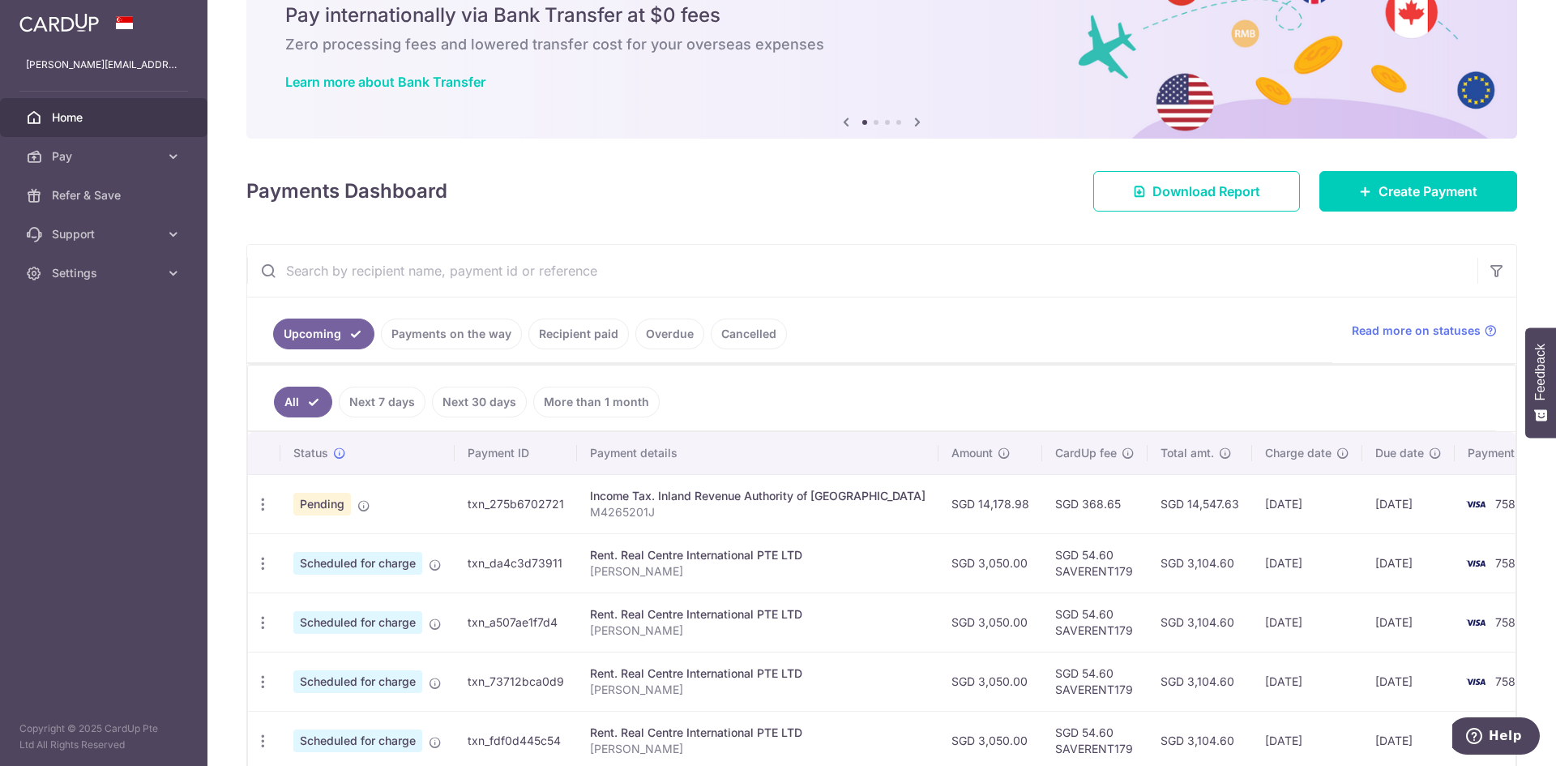
scroll to position [160, 0]
